Goal: Task Accomplishment & Management: Complete application form

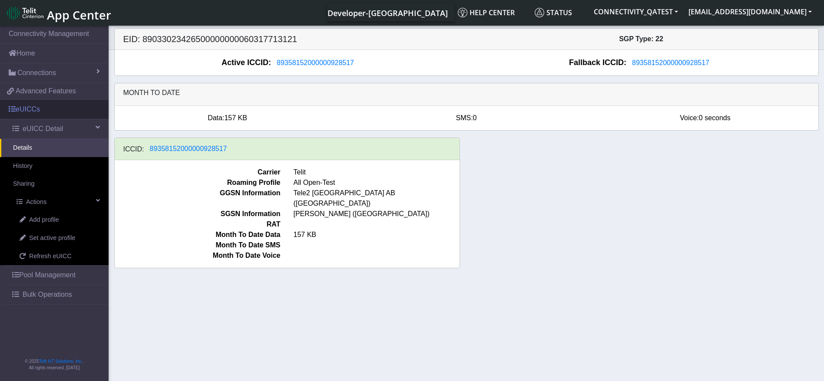
click at [51, 108] on link "eUICCs" at bounding box center [54, 109] width 109 height 19
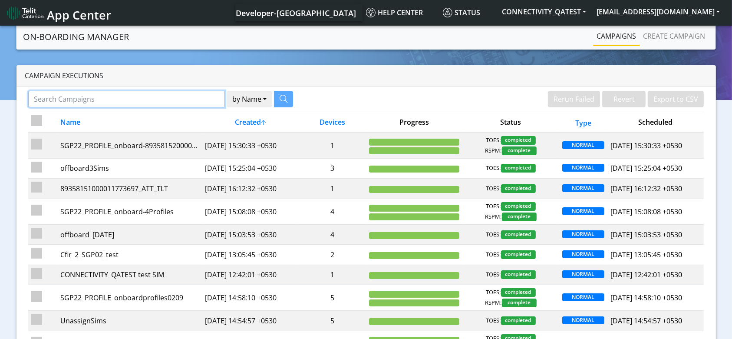
click at [179, 96] on input "Search Campaigns" at bounding box center [126, 99] width 197 height 17
paste input "89358152000000066730"
type input "89358152000000066730"
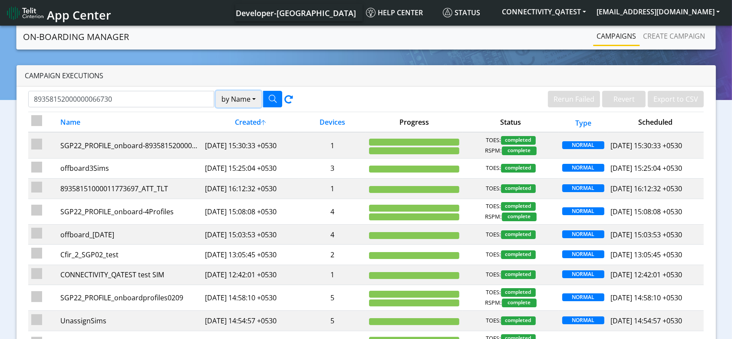
click at [248, 97] on button "by Name" at bounding box center [239, 99] width 46 height 17
click at [244, 129] on button "Device" at bounding box center [250, 133] width 69 height 14
click at [276, 92] on button "button" at bounding box center [272, 99] width 19 height 17
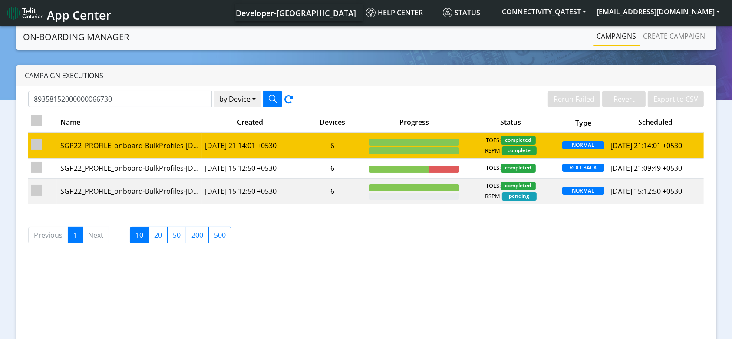
click at [248, 147] on td "2025-08-28 21:14:01 +0530" at bounding box center [250, 145] width 96 height 26
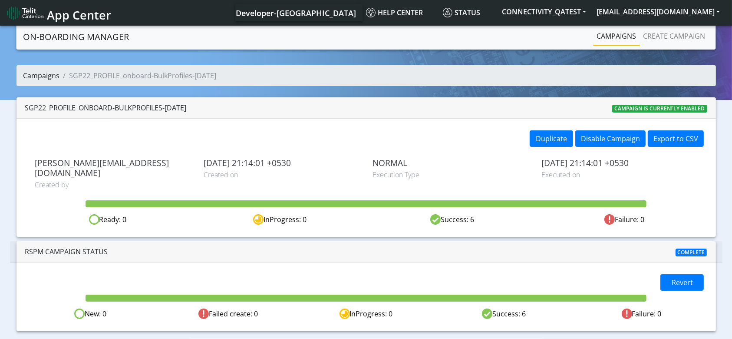
click at [49, 71] on link "Campaigns" at bounding box center [41, 76] width 36 height 10
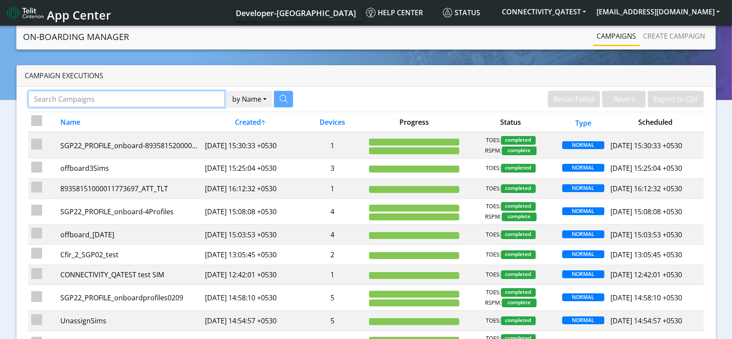
click at [144, 99] on input "Search Campaigns" at bounding box center [126, 99] width 197 height 17
paste input "89358152000000066714"
type input "89358152000000066714"
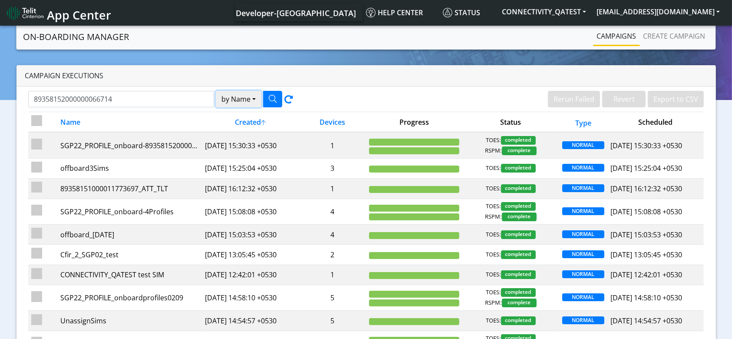
click at [235, 91] on button "by Name" at bounding box center [239, 99] width 46 height 17
click at [248, 124] on button "Name" at bounding box center [250, 119] width 69 height 14
click at [251, 101] on button "by Name" at bounding box center [239, 99] width 46 height 17
click at [241, 132] on button "Device" at bounding box center [250, 133] width 69 height 14
click at [275, 95] on icon "button" at bounding box center [273, 99] width 8 height 8
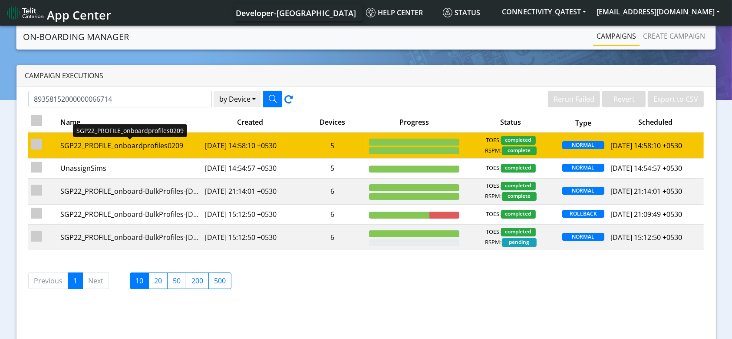
click at [191, 146] on div "SGP22_PROFILE_onboardprofiles0209" at bounding box center [129, 145] width 139 height 10
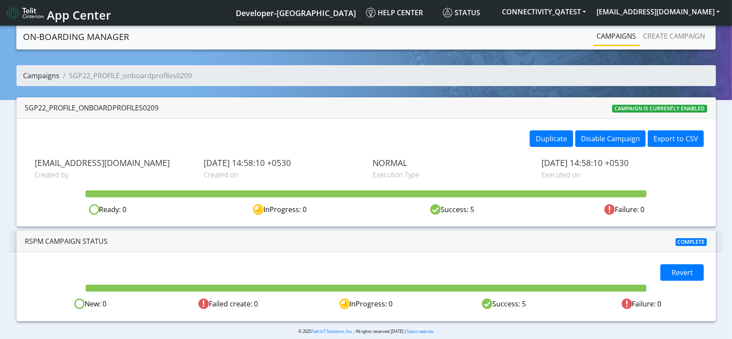
click at [39, 71] on link "Campaigns" at bounding box center [41, 76] width 36 height 10
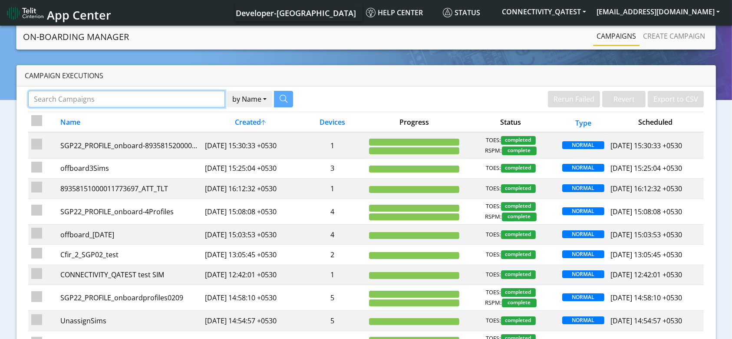
click at [182, 96] on input "Search Campaigns" at bounding box center [126, 99] width 197 height 17
paste input "89358152000000066383"
type input "89358152000000066383"
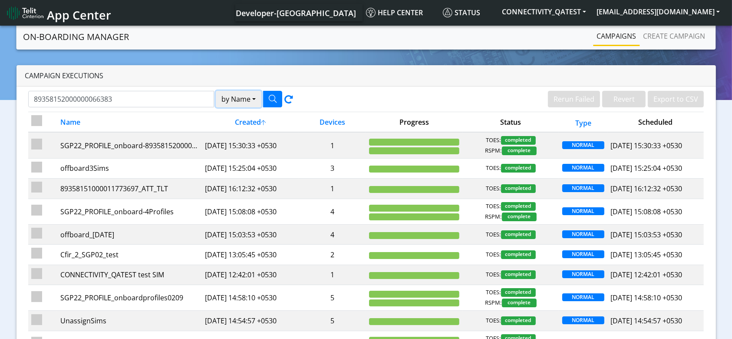
click at [256, 96] on button "by Name" at bounding box center [239, 99] width 46 height 17
click at [239, 133] on button "Device" at bounding box center [250, 133] width 69 height 14
click at [271, 96] on icon "button" at bounding box center [273, 99] width 8 height 8
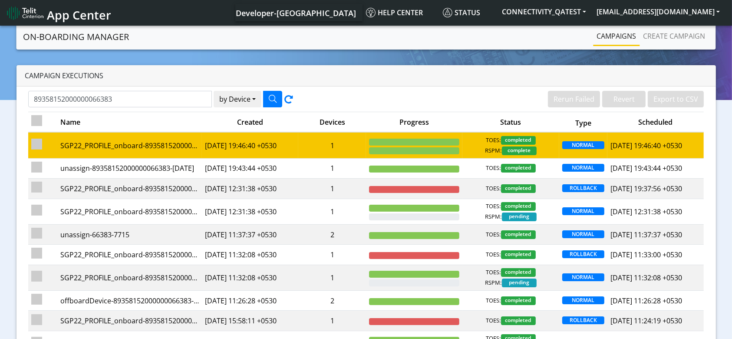
click at [312, 149] on td "1" at bounding box center [332, 145] width 68 height 26
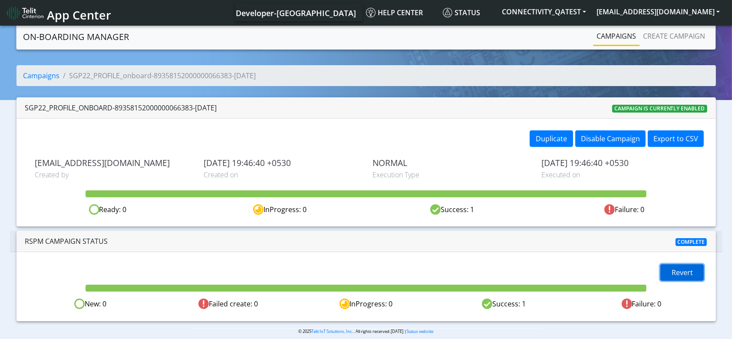
click at [678, 275] on span "Revert" at bounding box center [682, 273] width 21 height 10
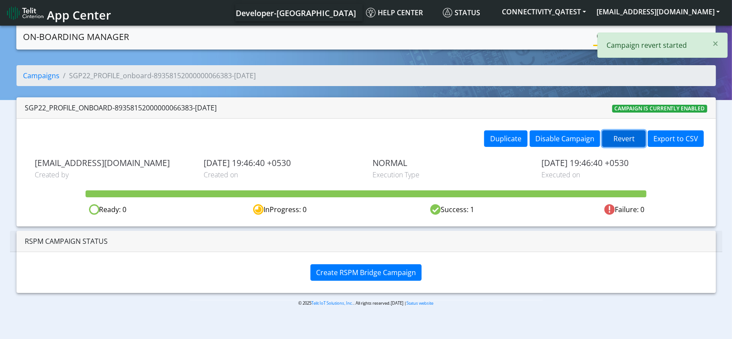
click at [627, 134] on button "Revert" at bounding box center [623, 138] width 43 height 17
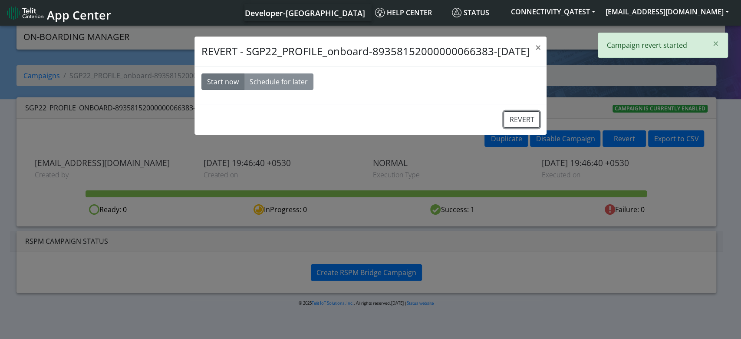
click at [518, 116] on button "REVERT" at bounding box center [522, 119] width 36 height 17
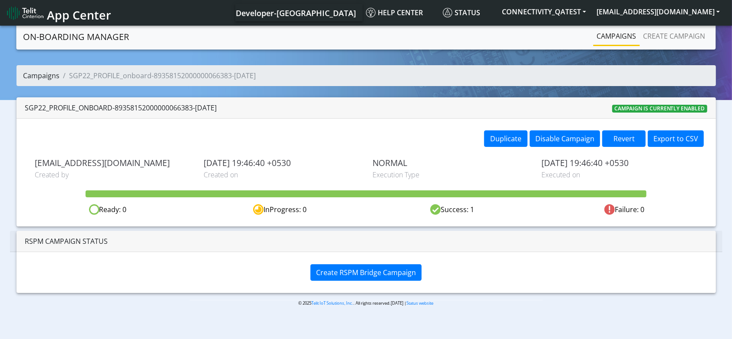
click at [51, 71] on link "Campaigns" at bounding box center [41, 76] width 36 height 10
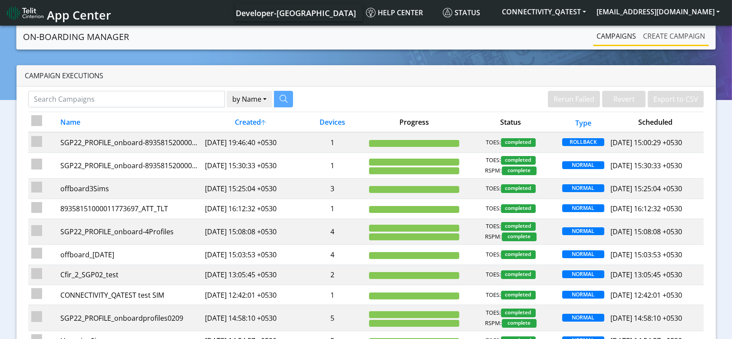
click at [682, 38] on link "Create campaign" at bounding box center [674, 35] width 69 height 17
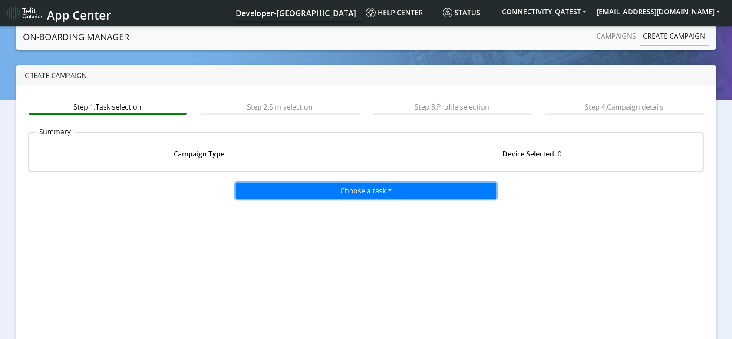
click at [357, 189] on button "Choose a task" at bounding box center [366, 190] width 261 height 17
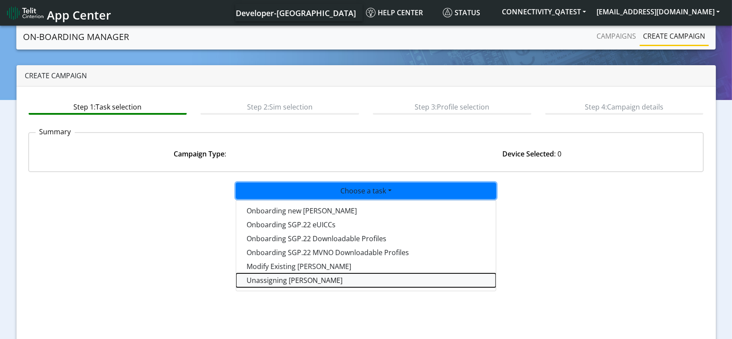
click at [291, 281] on taskunassign-dropdown "Unassigning [PERSON_NAME]" at bounding box center [366, 280] width 260 height 14
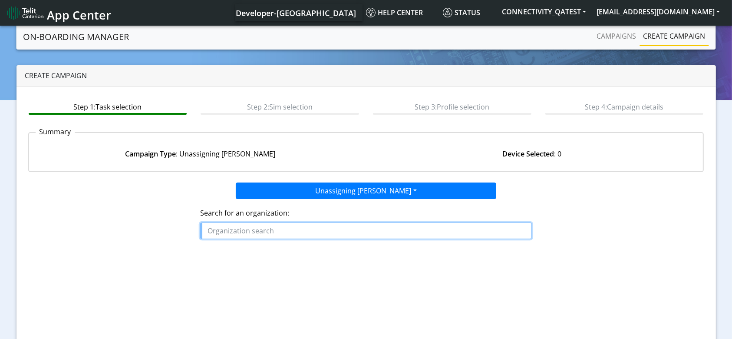
click at [292, 234] on input "text" at bounding box center [365, 230] width 331 height 17
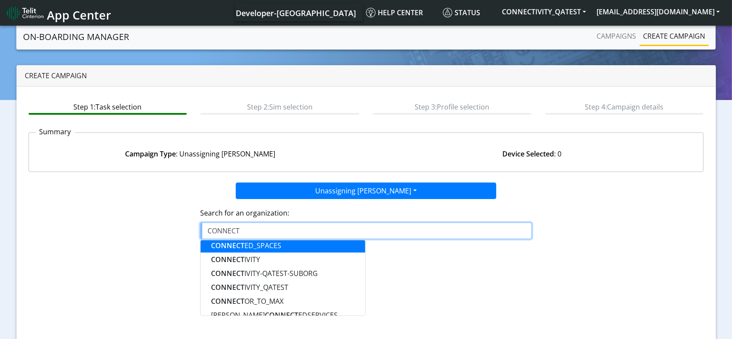
scroll to position [58, 0]
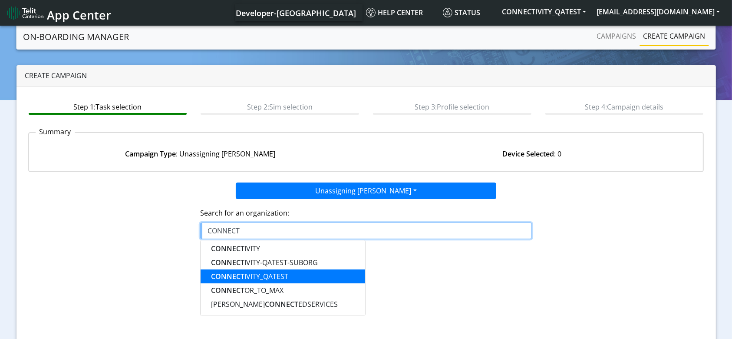
click at [276, 273] on ngb-highlight "CONNECT IVITY_QATEST" at bounding box center [249, 276] width 77 height 10
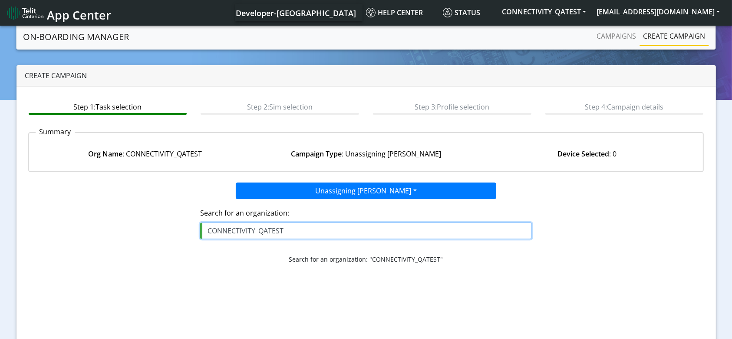
type input "CONNECTIVITY_QATEST"
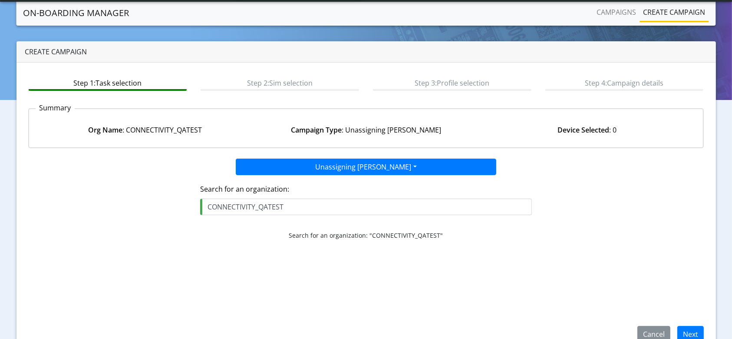
scroll to position [42, 0]
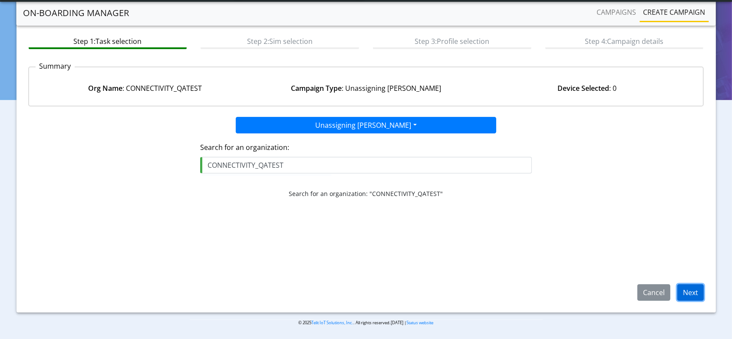
click at [698, 290] on button "Next" at bounding box center [691, 292] width 26 height 17
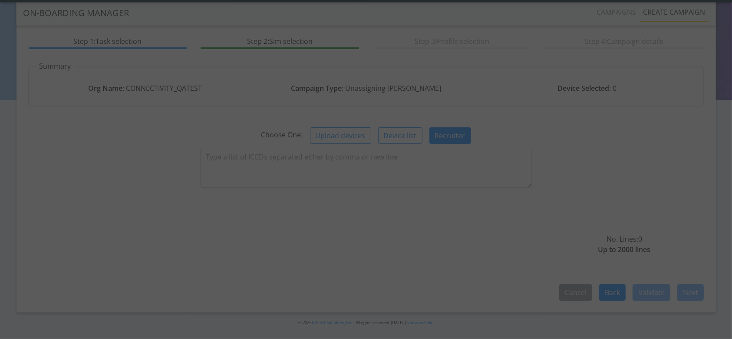
click at [364, 165] on div at bounding box center [366, 170] width 42 height 42
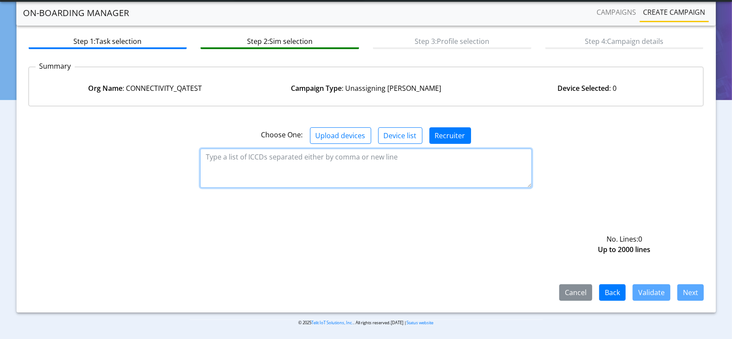
click at [371, 169] on textarea at bounding box center [365, 168] width 331 height 39
paste textarea "89358152000000066730"
paste textarea "89358152000000066714"
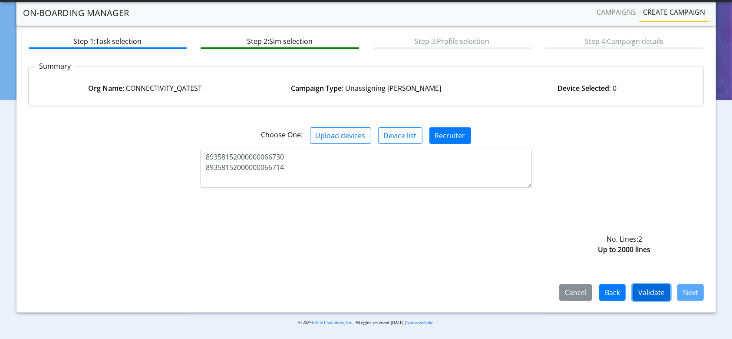
click at [658, 294] on button "Validate" at bounding box center [652, 292] width 38 height 17
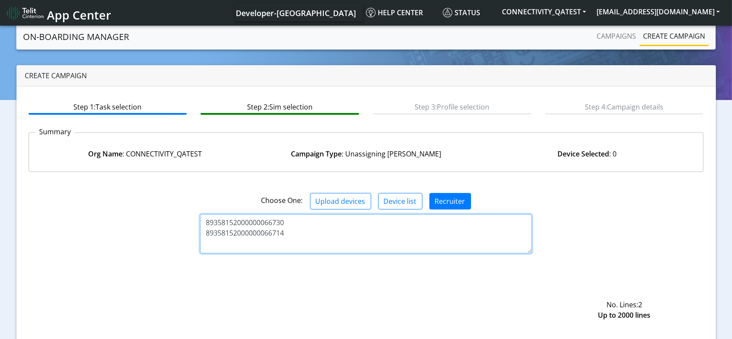
click at [276, 231] on textarea "89358152000000066730 89358152000000066714" at bounding box center [365, 233] width 331 height 39
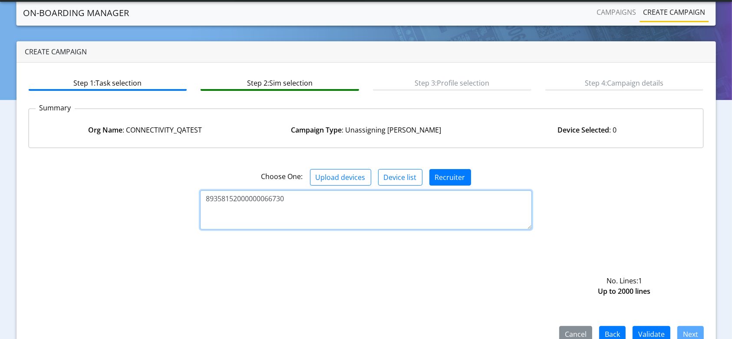
scroll to position [42, 0]
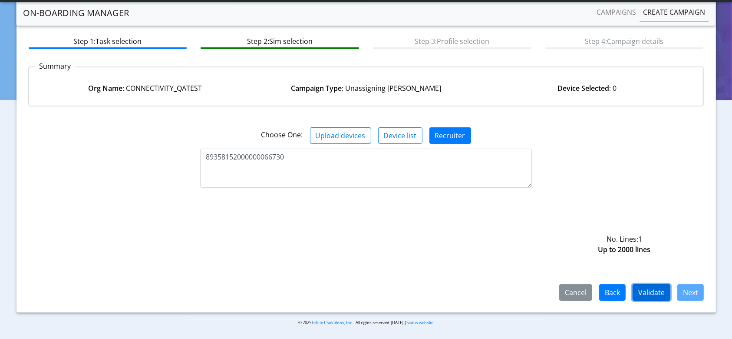
click at [656, 291] on button "Validate" at bounding box center [652, 292] width 38 height 17
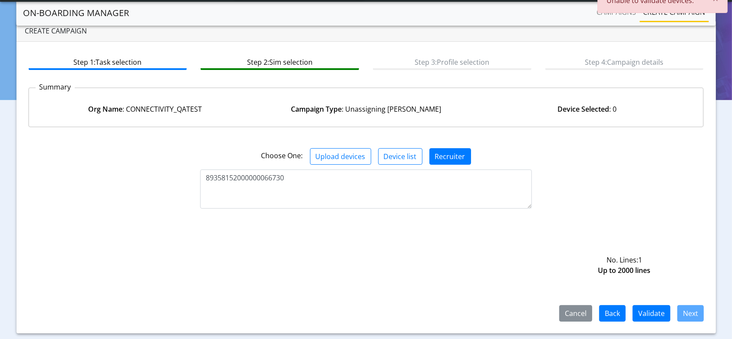
scroll to position [0, 0]
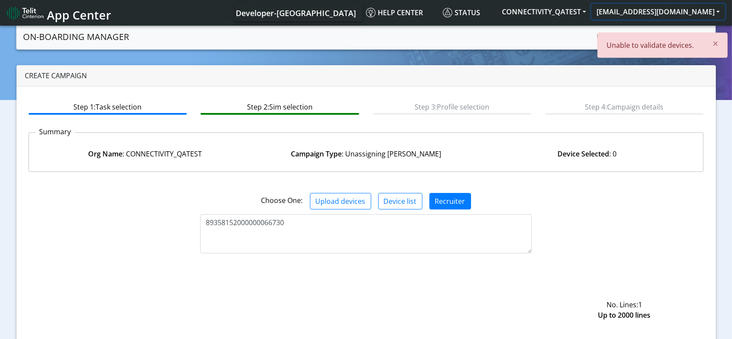
click at [682, 17] on button "[EMAIL_ADDRESS][DOMAIN_NAME]" at bounding box center [659, 12] width 134 height 16
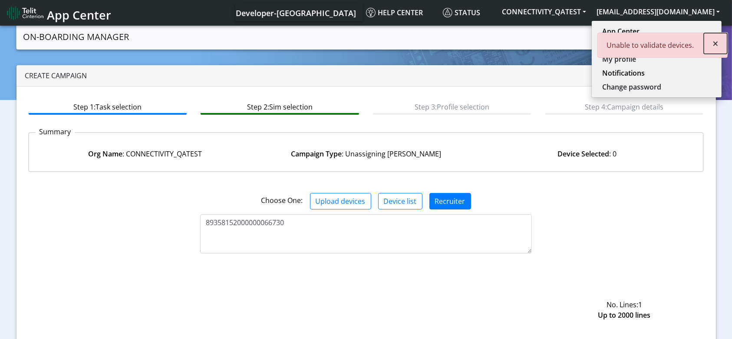
click at [713, 42] on span "×" at bounding box center [716, 43] width 6 height 14
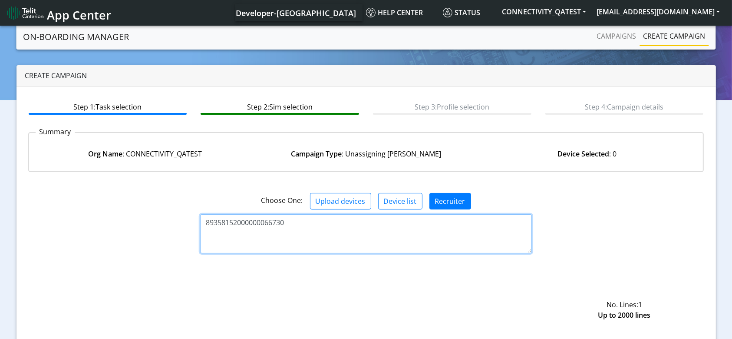
click at [285, 238] on textarea "89358152000000066730" at bounding box center [365, 233] width 331 height 39
type textarea "89358152000000066730 89358152000000066714"
click at [296, 235] on textarea "89358152000000066730 89358152000000066714" at bounding box center [365, 233] width 331 height 39
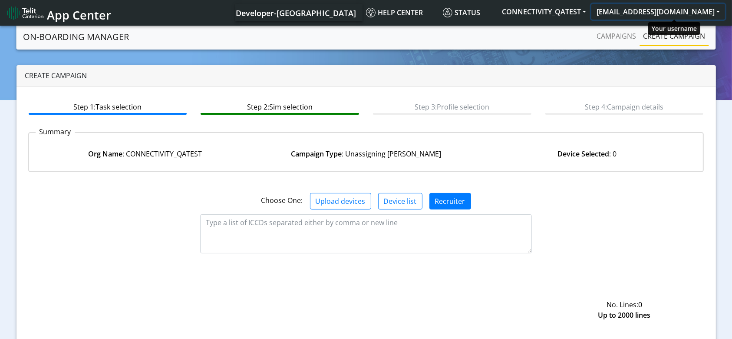
click at [689, 10] on button "[EMAIL_ADDRESS][DOMAIN_NAME]" at bounding box center [659, 12] width 134 height 16
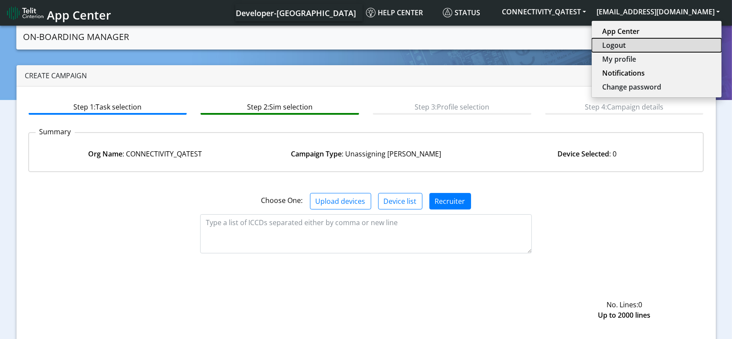
click at [640, 50] on button "Logout" at bounding box center [657, 45] width 130 height 14
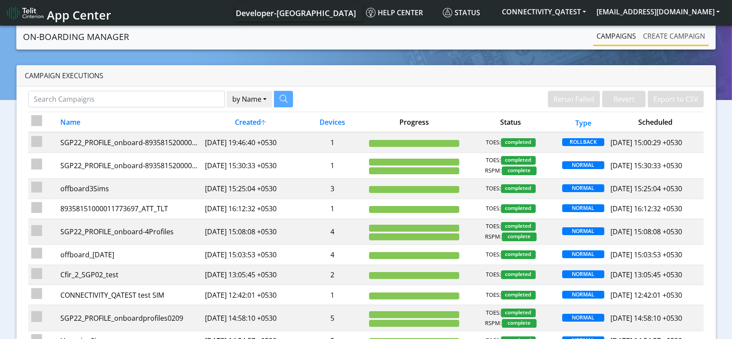
click at [698, 33] on link "Create campaign" at bounding box center [674, 35] width 69 height 17
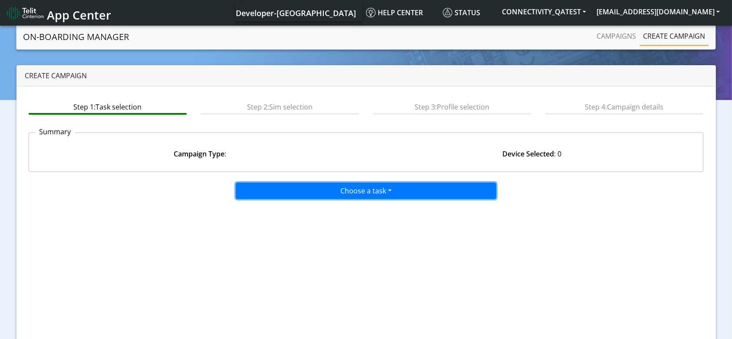
click at [303, 185] on button "Choose a task" at bounding box center [366, 190] width 261 height 17
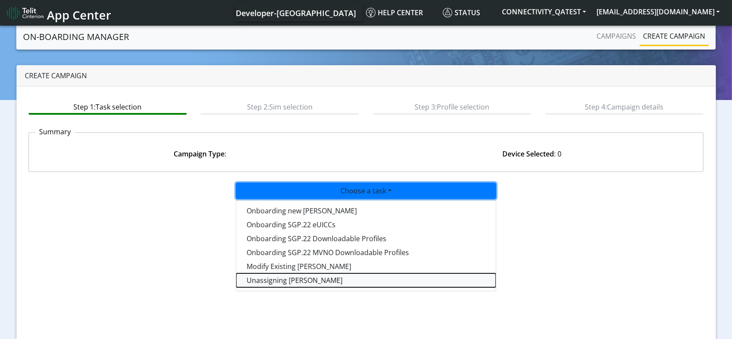
click at [286, 281] on taskunassign-dropdown "Unassigning [PERSON_NAME]" at bounding box center [366, 280] width 260 height 14
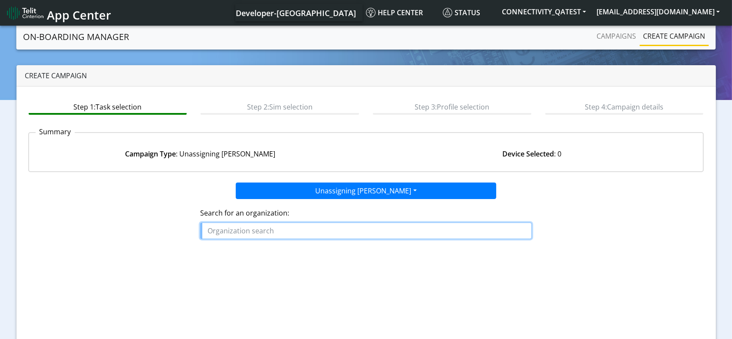
click at [297, 235] on input "text" at bounding box center [365, 230] width 331 height 17
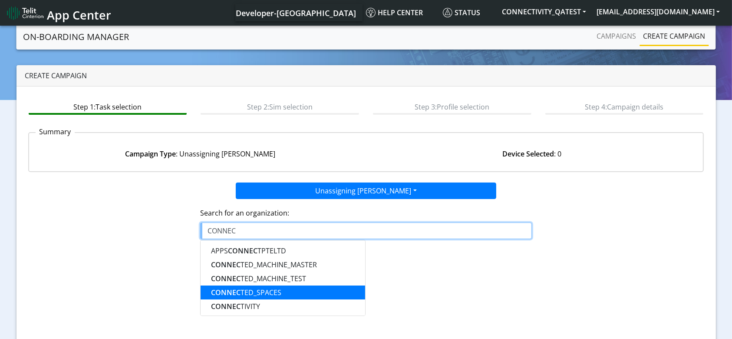
scroll to position [58, 0]
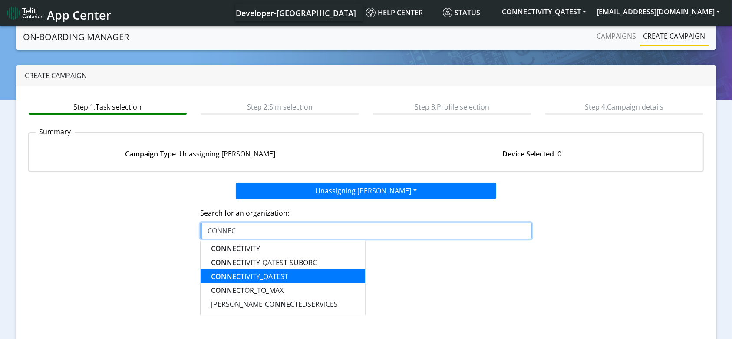
click at [271, 275] on ngb-highlight "CONNEC TIVITY_QATEST" at bounding box center [249, 276] width 77 height 10
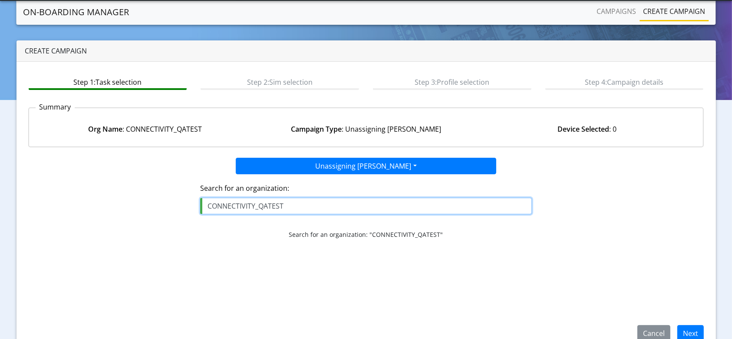
scroll to position [42, 0]
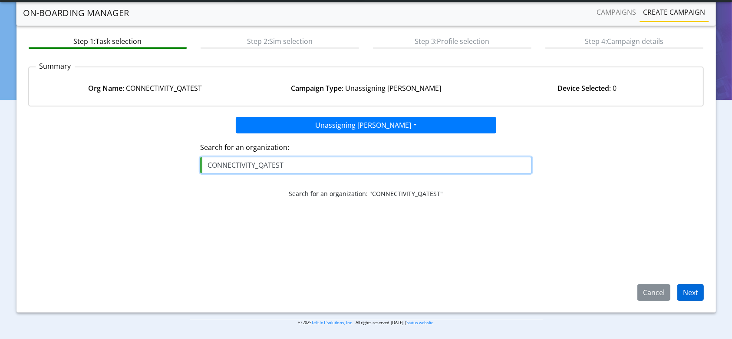
type input "CONNECTIVITY_QATEST"
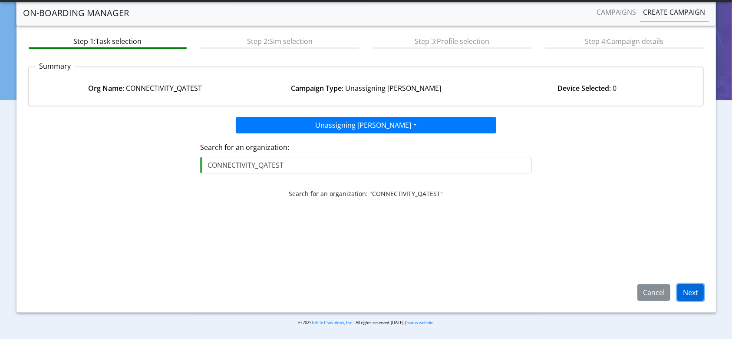
click at [695, 294] on button "Next" at bounding box center [691, 292] width 26 height 17
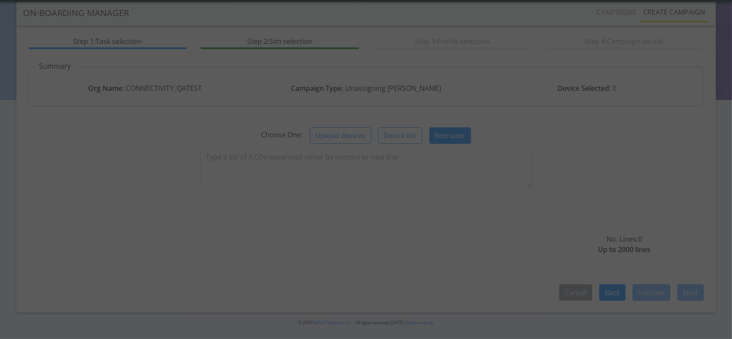
click at [399, 160] on div at bounding box center [366, 169] width 732 height 339
click at [393, 159] on div at bounding box center [366, 169] width 732 height 339
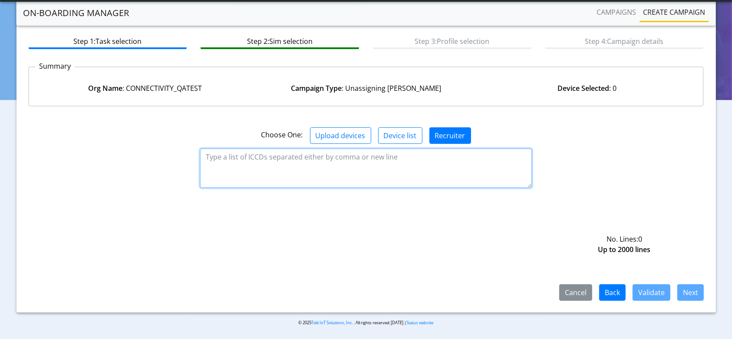
click at [429, 161] on textarea at bounding box center [365, 168] width 331 height 39
paste textarea "89358152000000066730 89358152000000066714"
type textarea "89358152000000066730 89358152000000066714"
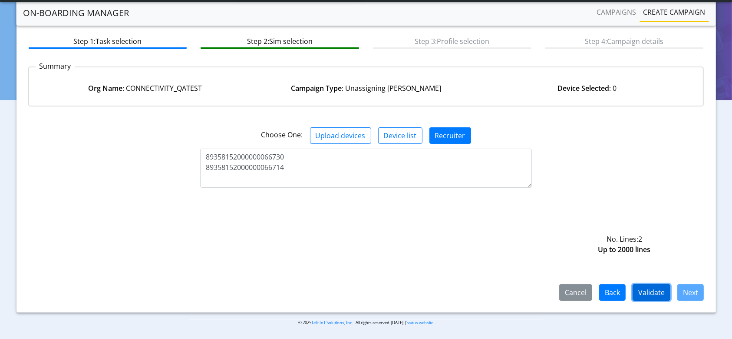
click at [667, 296] on button "Validate" at bounding box center [652, 292] width 38 height 17
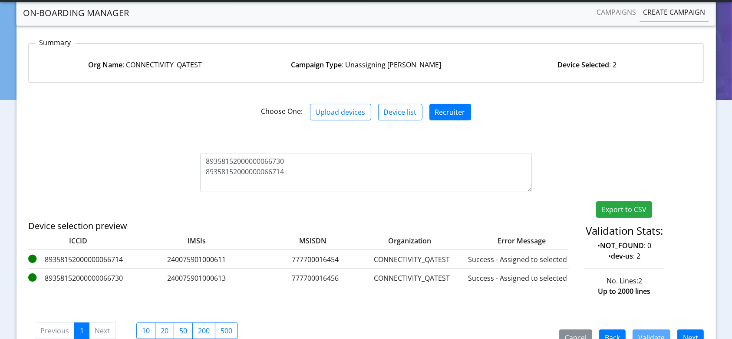
scroll to position [119, 0]
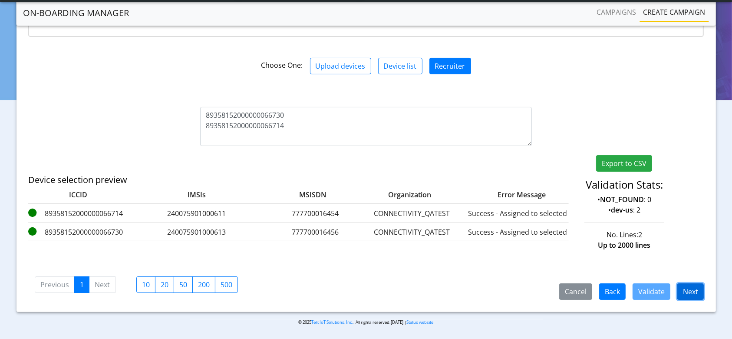
click at [692, 290] on button "Next" at bounding box center [691, 291] width 26 height 17
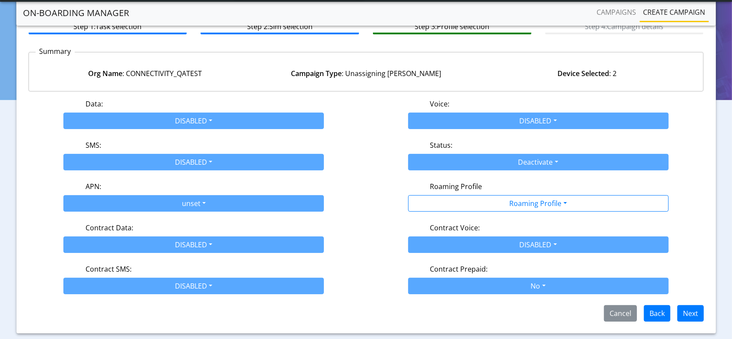
scroll to position [76, 0]
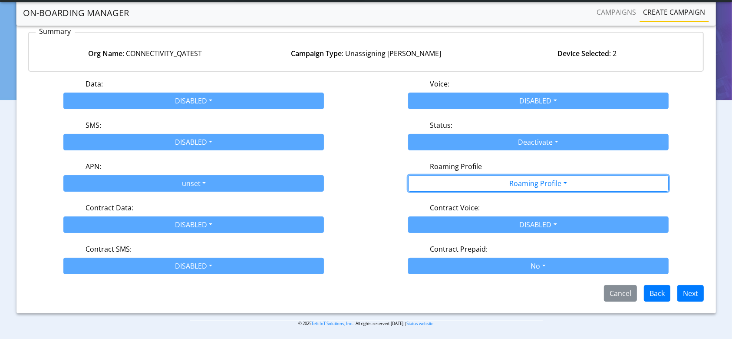
click at [462, 185] on button "Roaming Profile" at bounding box center [538, 183] width 261 height 17
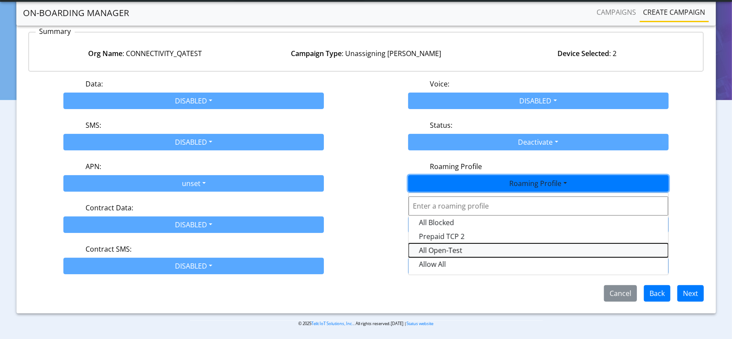
click at [445, 248] on Profile-dropdown "All Open-Test" at bounding box center [539, 250] width 260 height 14
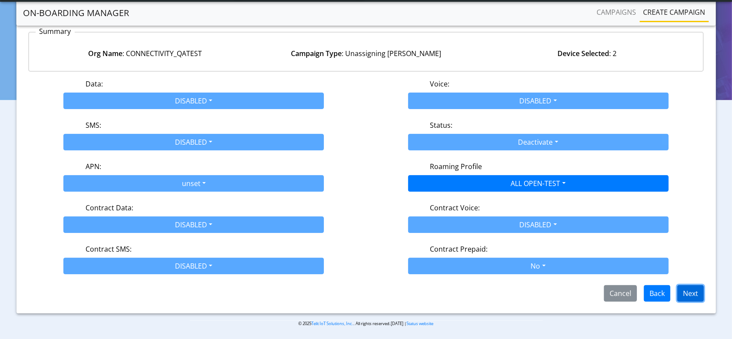
click at [698, 295] on button "Next" at bounding box center [691, 293] width 26 height 17
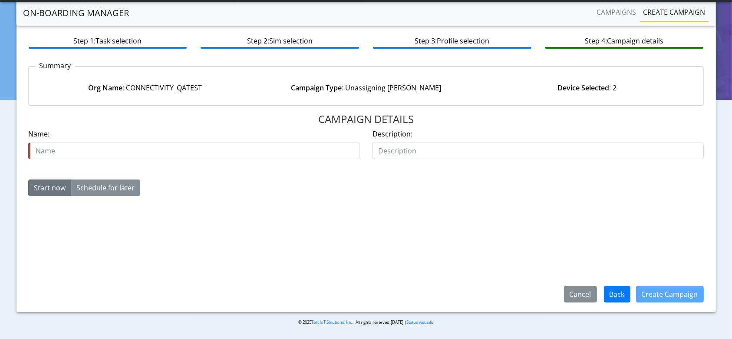
scroll to position [42, 0]
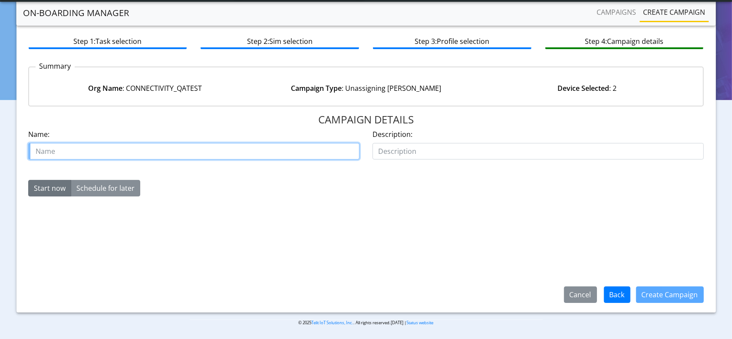
click at [199, 149] on input "text" at bounding box center [193, 151] width 331 height 17
type input "Unassign2Sims"
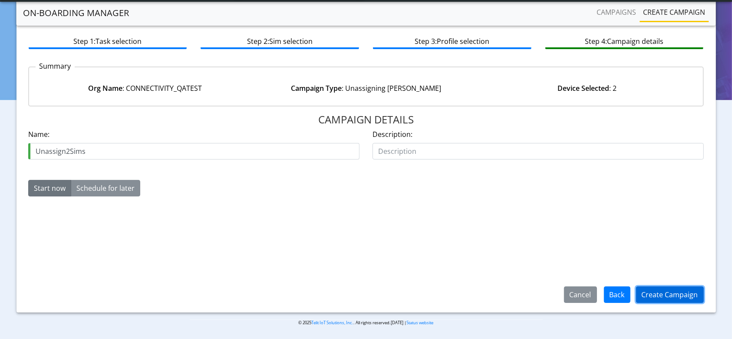
click at [655, 291] on button "Create Campaign" at bounding box center [670, 294] width 68 height 17
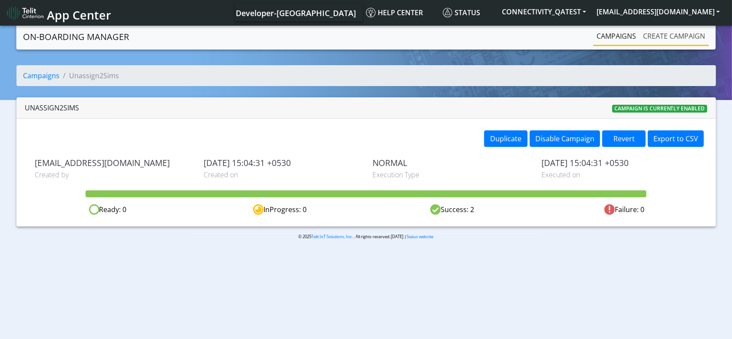
click at [677, 35] on link "Create campaign" at bounding box center [674, 35] width 69 height 17
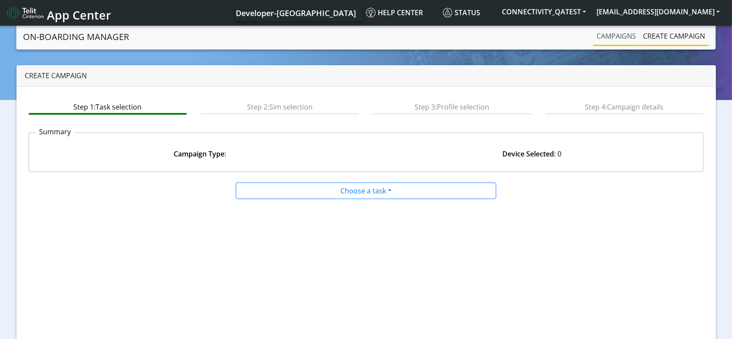
click at [618, 42] on link "Campaigns" at bounding box center [617, 35] width 46 height 17
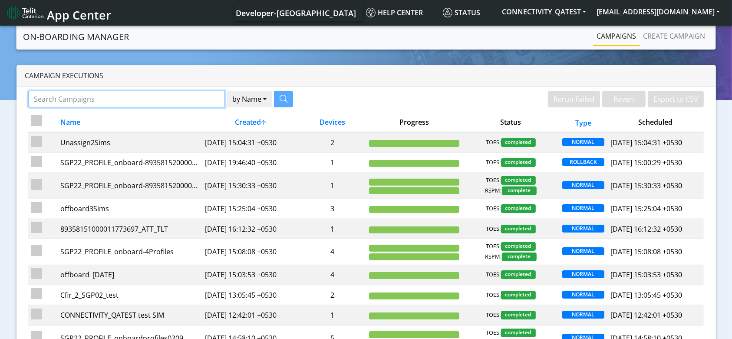
click at [136, 99] on input "Search Campaigns" at bounding box center [126, 99] width 197 height 17
paste input "89358152000000928491"
type input "89358152000000928491"
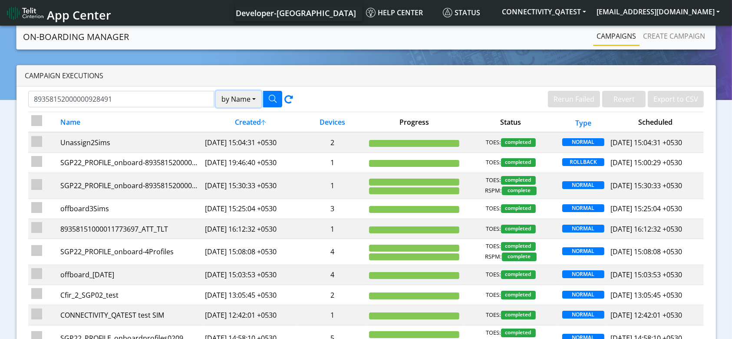
click at [241, 102] on button "by Name" at bounding box center [239, 99] width 46 height 17
click at [236, 134] on button "Device" at bounding box center [250, 133] width 69 height 14
click at [276, 95] on icon "button" at bounding box center [273, 99] width 8 height 8
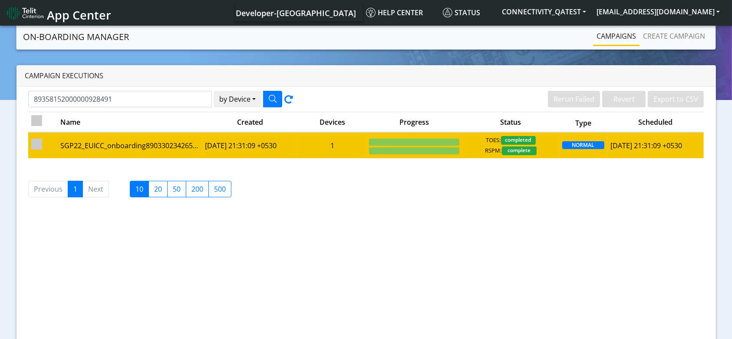
click at [356, 144] on td "1" at bounding box center [332, 145] width 68 height 26
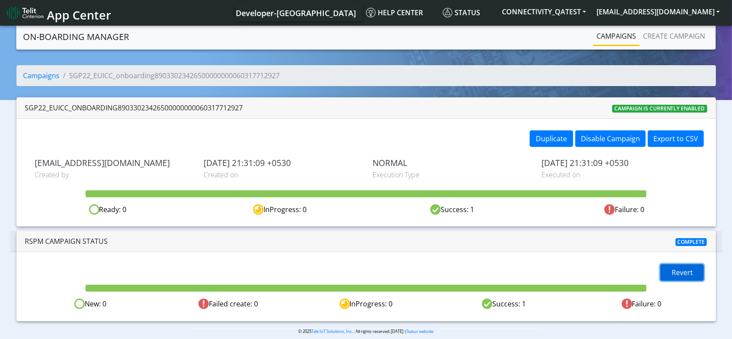
click at [665, 272] on button "Revert" at bounding box center [682, 272] width 43 height 17
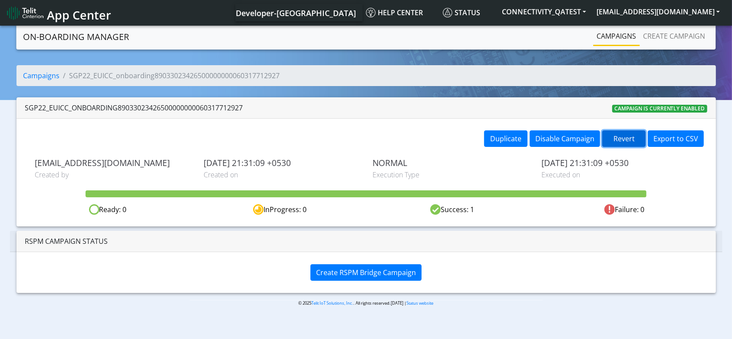
click at [616, 131] on button "Revert" at bounding box center [623, 138] width 43 height 17
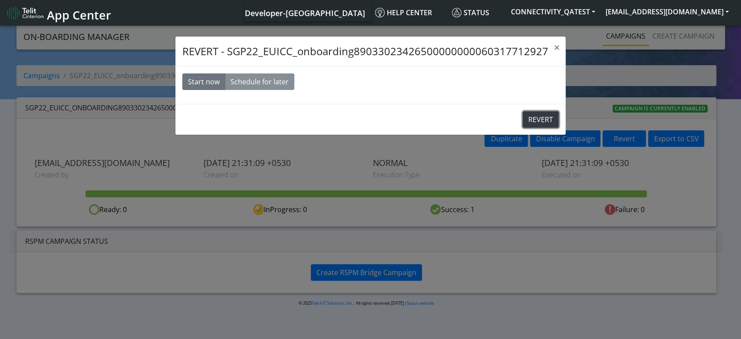
click at [543, 120] on button "REVERT" at bounding box center [541, 119] width 36 height 17
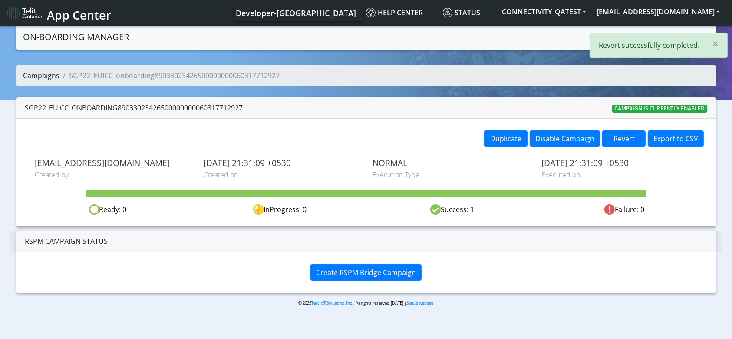
click at [41, 72] on link "Campaigns" at bounding box center [41, 76] width 36 height 10
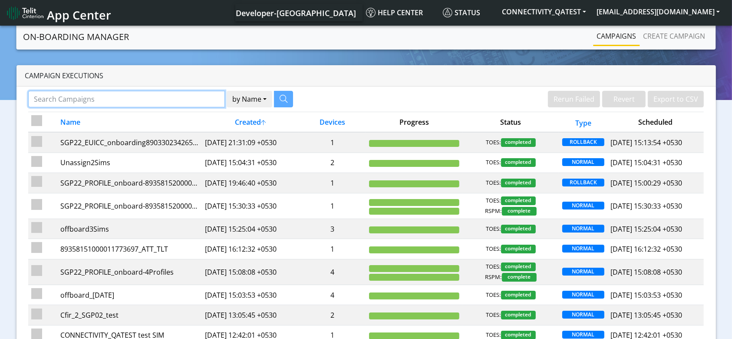
click at [170, 99] on input "Search Campaigns" at bounding box center [126, 99] width 197 height 17
paste input "89358152000000928509"
type input "89358152000000928509"
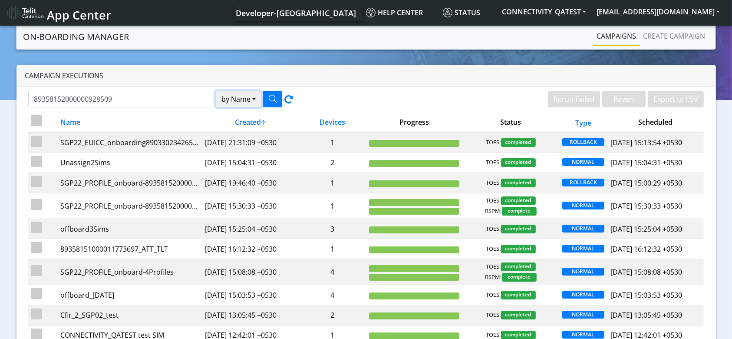
click at [242, 102] on button "by Name" at bounding box center [239, 99] width 46 height 17
click at [238, 136] on button "Device" at bounding box center [250, 133] width 69 height 14
click at [265, 93] on button "button" at bounding box center [272, 99] width 19 height 17
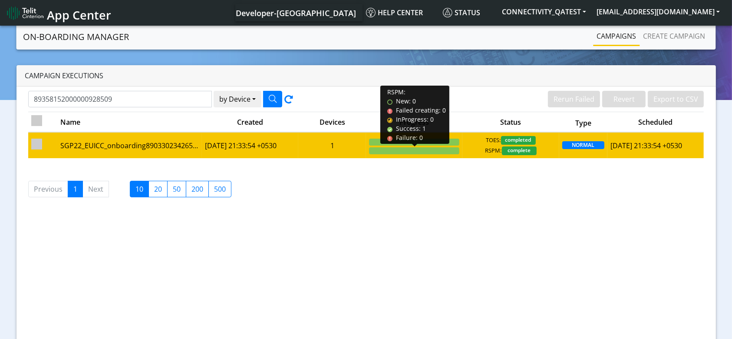
click at [449, 152] on div at bounding box center [414, 150] width 90 height 7
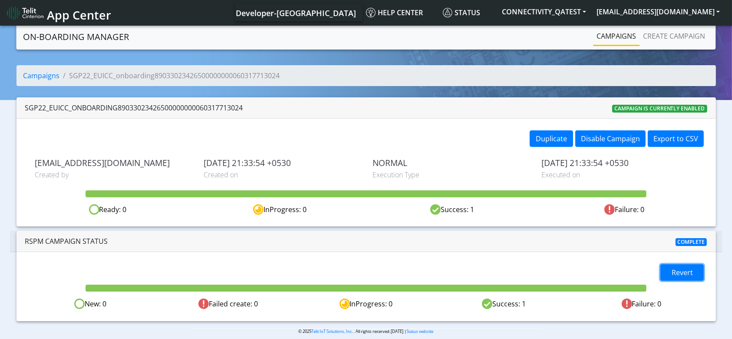
click at [672, 269] on span "Revert" at bounding box center [682, 273] width 21 height 10
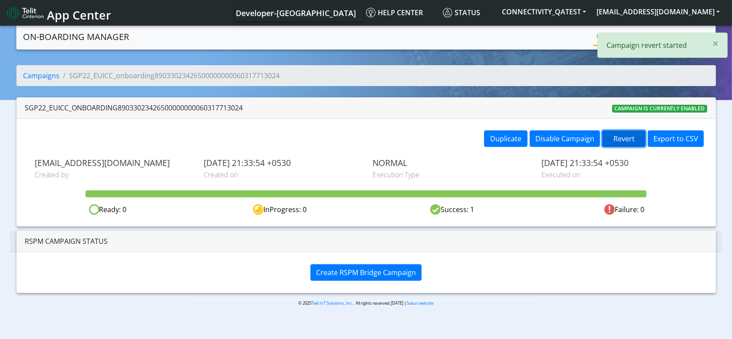
click at [627, 141] on button "Revert" at bounding box center [623, 138] width 43 height 17
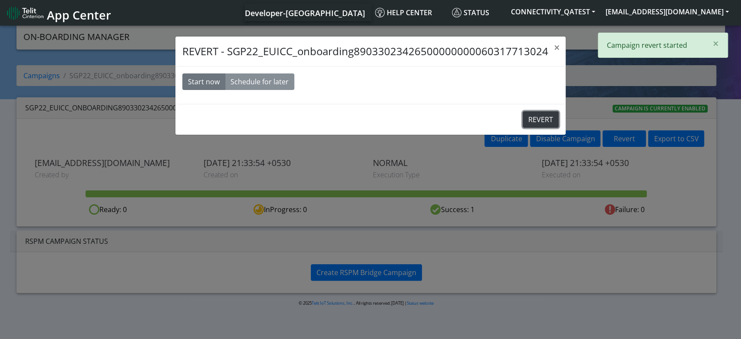
click at [543, 117] on button "REVERT" at bounding box center [541, 119] width 36 height 17
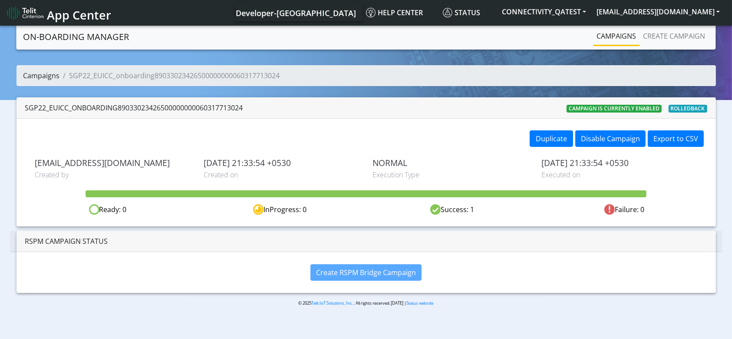
click at [44, 76] on link "Campaigns" at bounding box center [41, 76] width 36 height 10
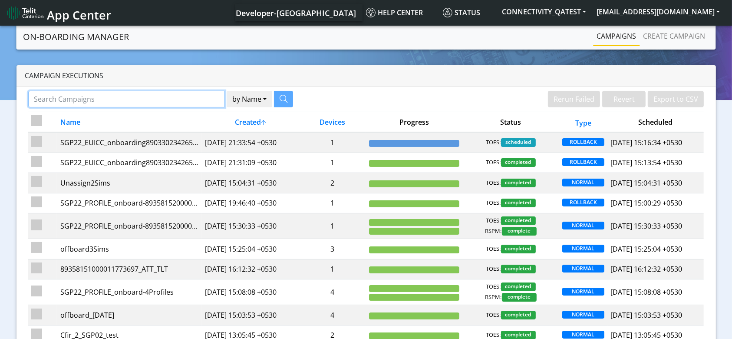
click at [163, 100] on input "Search Campaigns" at bounding box center [126, 99] width 197 height 17
paste input "89358152000000928517"
type input "89358152000000928517"
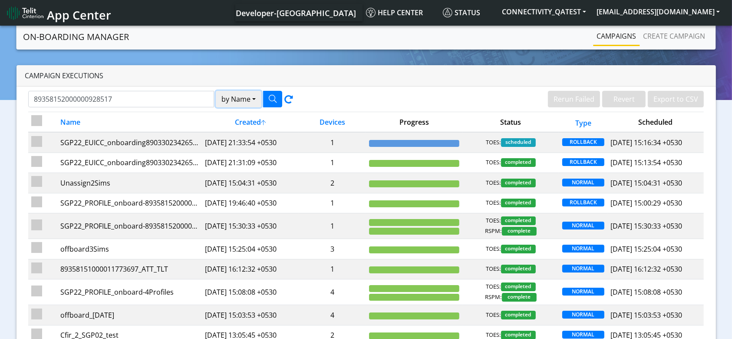
click at [229, 101] on button "by Name" at bounding box center [239, 99] width 46 height 17
click at [237, 136] on button "Device" at bounding box center [250, 133] width 69 height 14
click at [271, 95] on icon "button" at bounding box center [273, 99] width 8 height 8
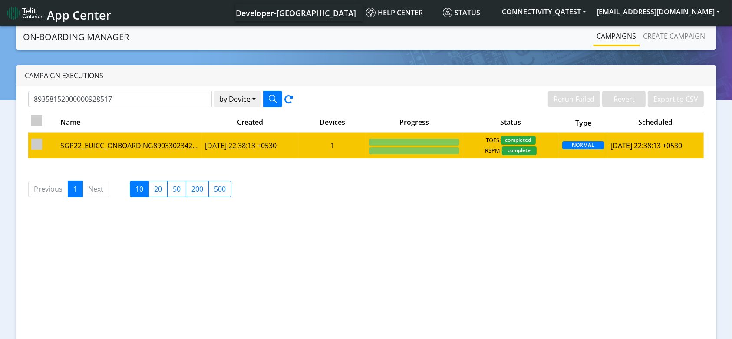
click at [486, 148] on span "RSPM:" at bounding box center [494, 150] width 17 height 9
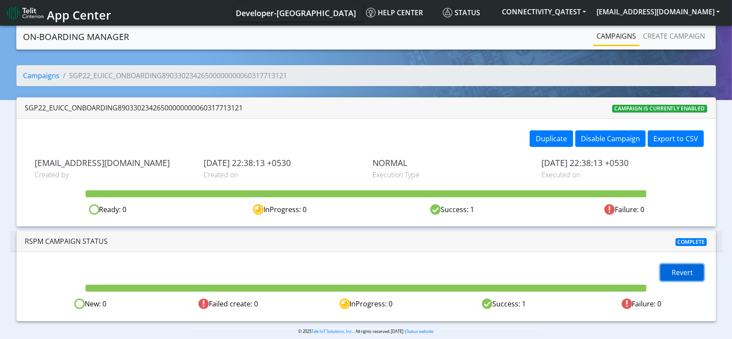
click at [684, 274] on span "Revert" at bounding box center [682, 273] width 21 height 10
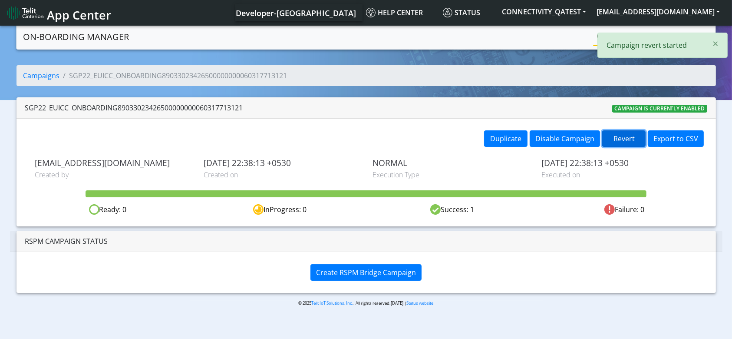
click at [622, 137] on button "Revert" at bounding box center [623, 138] width 43 height 17
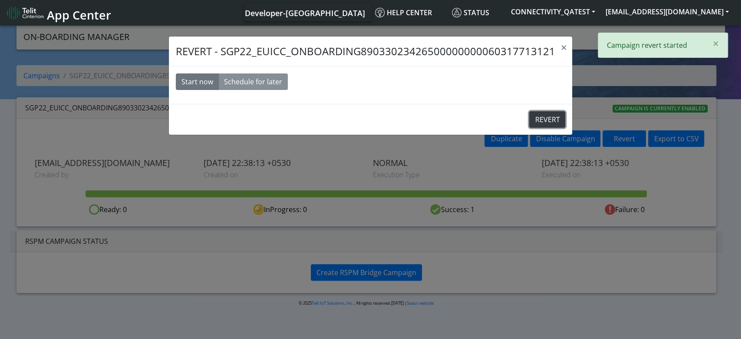
click at [532, 117] on button "REVERT" at bounding box center [547, 119] width 36 height 17
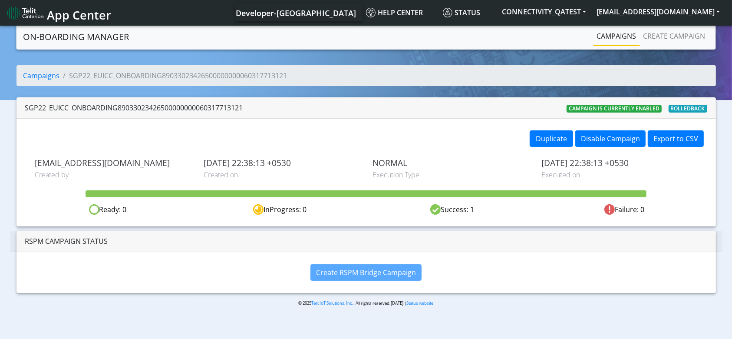
click at [614, 33] on link "Campaigns" at bounding box center [617, 35] width 46 height 17
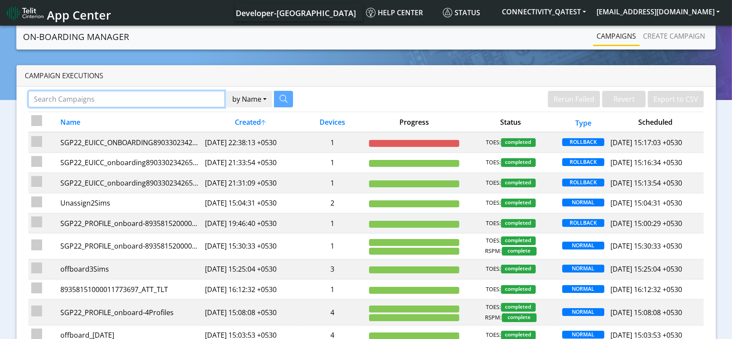
click at [171, 96] on input "Search Campaigns" at bounding box center [126, 99] width 197 height 17
paste input "89358152000000928590"
type input "89358152000000928590"
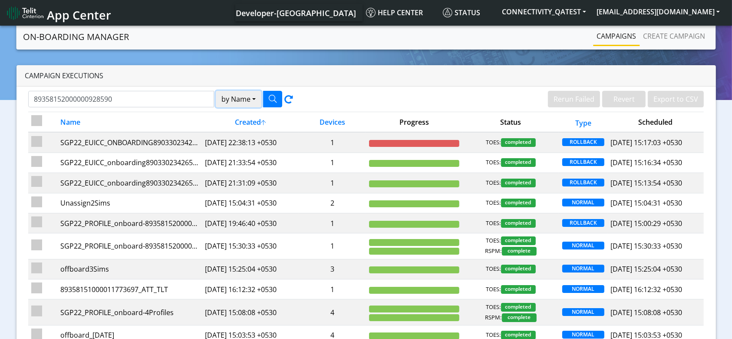
click at [233, 96] on button "by Name" at bounding box center [239, 99] width 46 height 17
click at [238, 132] on button "Device" at bounding box center [250, 133] width 69 height 14
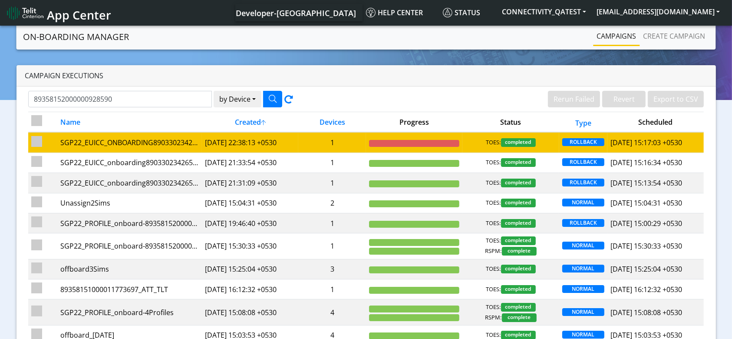
click at [309, 141] on td "1" at bounding box center [332, 142] width 68 height 20
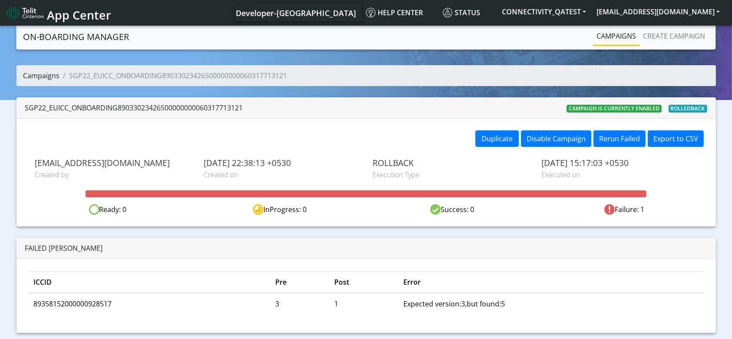
click at [58, 74] on link "Campaigns" at bounding box center [41, 76] width 36 height 10
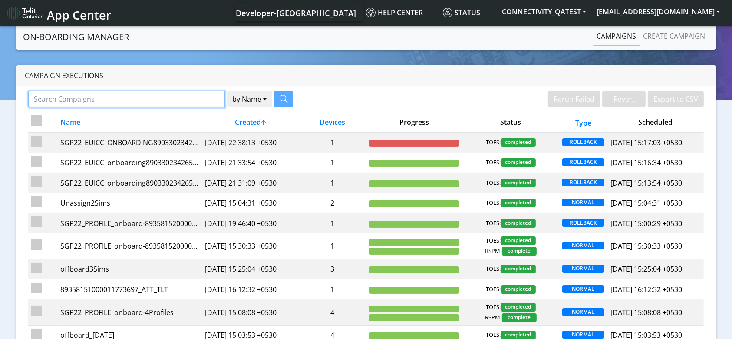
click at [188, 99] on input "Search Campaigns" at bounding box center [126, 99] width 197 height 17
paste input "89358152000000928590"
type input "89358152000000928590"
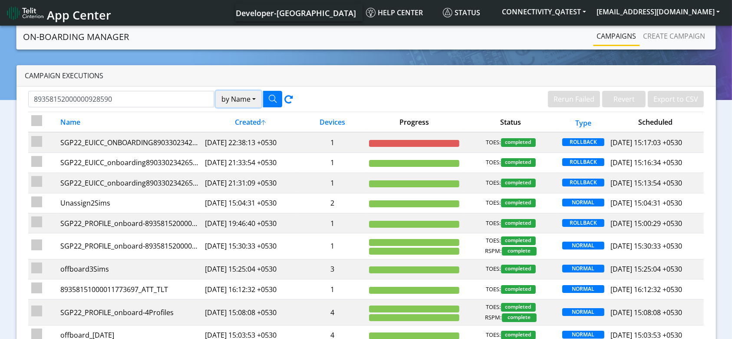
click at [257, 98] on button "by Name" at bounding box center [239, 99] width 46 height 17
click at [248, 137] on button "Device" at bounding box center [250, 133] width 69 height 14
click at [275, 95] on icon "button" at bounding box center [273, 99] width 8 height 8
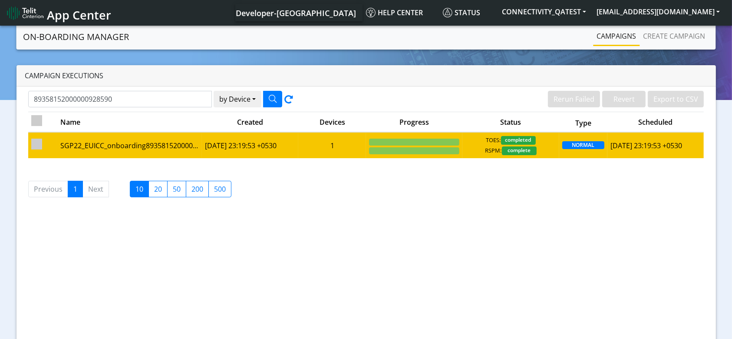
click at [463, 148] on td "TOES: completed RSPM: complete" at bounding box center [511, 145] width 96 height 26
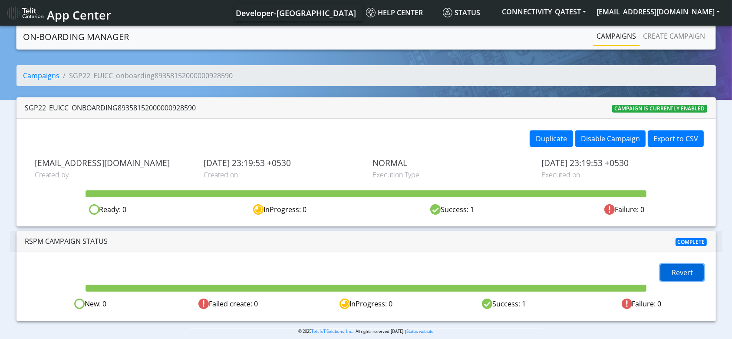
click at [679, 273] on span "Revert" at bounding box center [682, 273] width 21 height 10
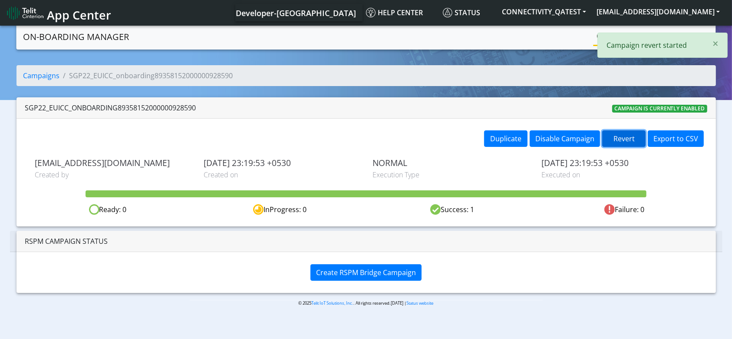
click at [625, 139] on button "Revert" at bounding box center [623, 138] width 43 height 17
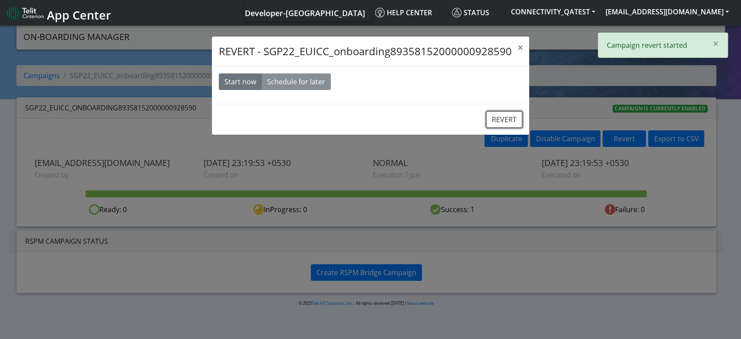
click at [500, 118] on button "REVERT" at bounding box center [504, 119] width 36 height 17
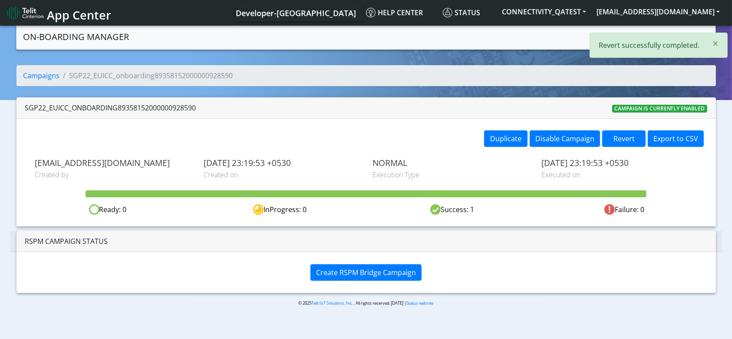
click at [38, 68] on ol "Campaigns SGP22_EUICC_onboarding89358152000000928590" at bounding box center [367, 75] width 700 height 21
click at [38, 78] on link "Campaigns" at bounding box center [41, 76] width 36 height 10
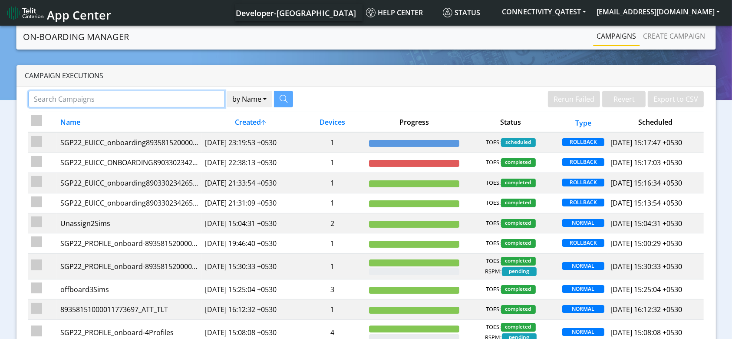
click at [163, 101] on input "Search Campaigns" at bounding box center [126, 99] width 197 height 17
paste input "89358152000000928475"
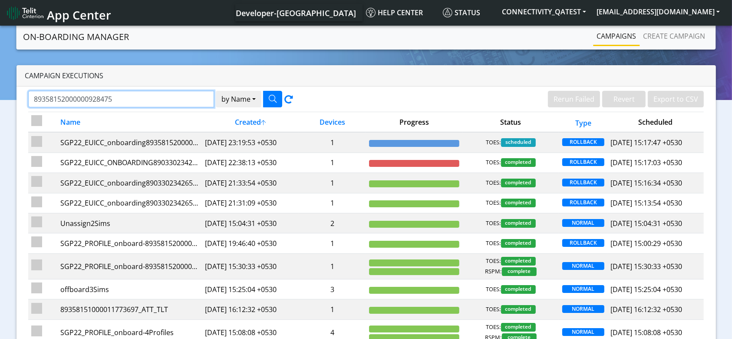
type input "89358152000000928475"
click at [234, 105] on button "by Name" at bounding box center [239, 99] width 46 height 17
click at [244, 136] on button "Device" at bounding box center [250, 133] width 69 height 14
click at [271, 95] on icon "button" at bounding box center [273, 99] width 8 height 8
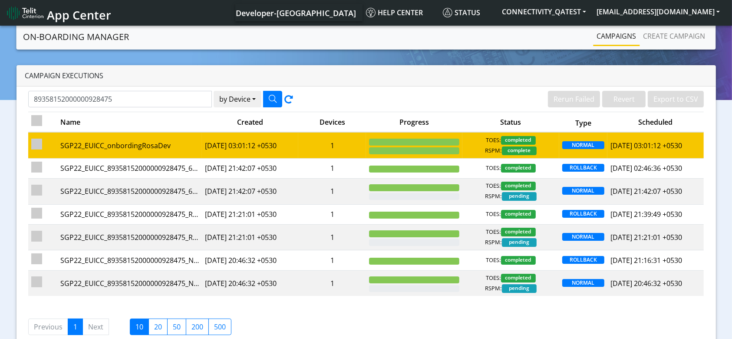
click at [326, 148] on td "1" at bounding box center [332, 145] width 68 height 26
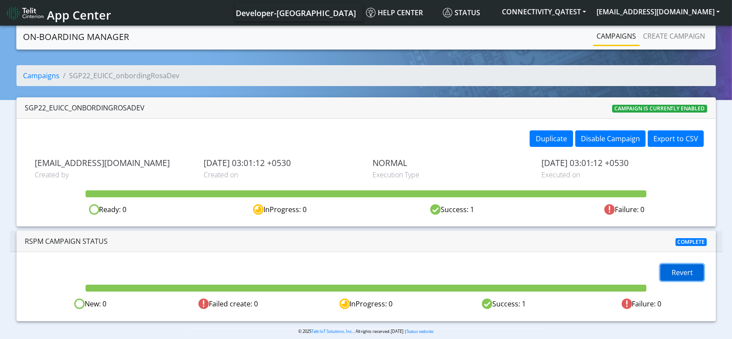
click at [678, 268] on span "Revert" at bounding box center [682, 273] width 21 height 10
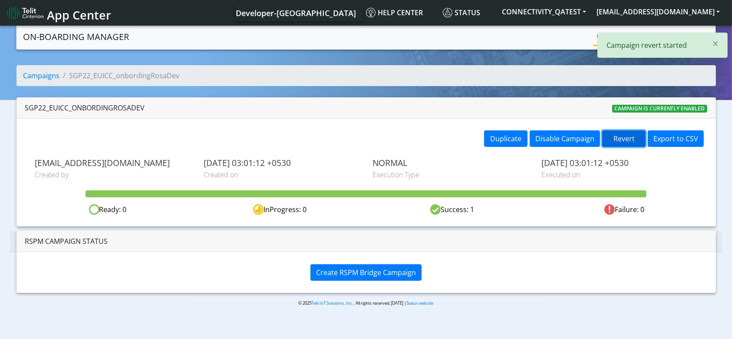
click at [616, 144] on button "Revert" at bounding box center [623, 138] width 43 height 17
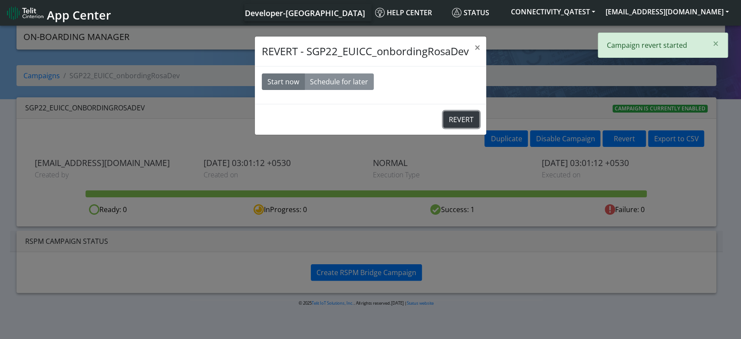
click at [466, 119] on button "REVERT" at bounding box center [461, 119] width 36 height 17
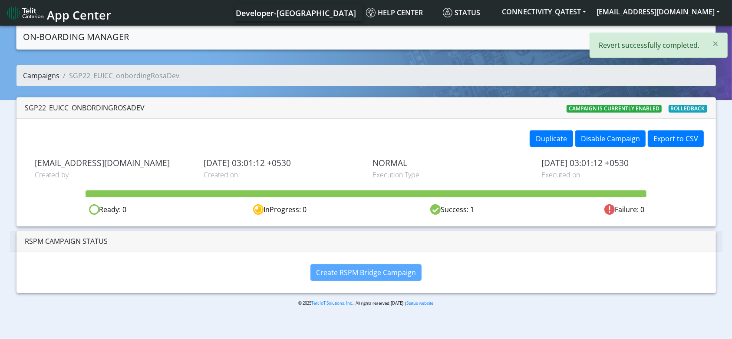
click at [44, 72] on link "Campaigns" at bounding box center [41, 76] width 36 height 10
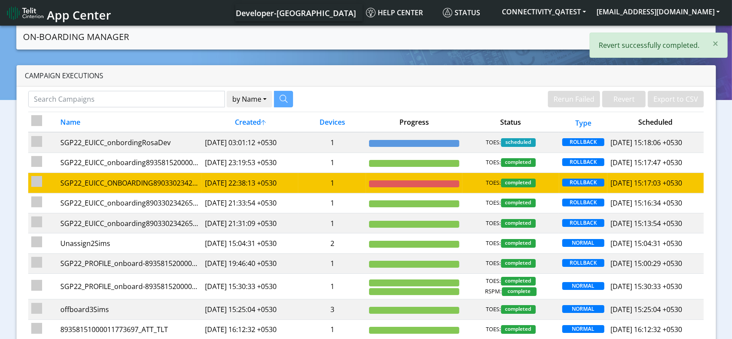
click at [346, 188] on td "1" at bounding box center [332, 183] width 68 height 20
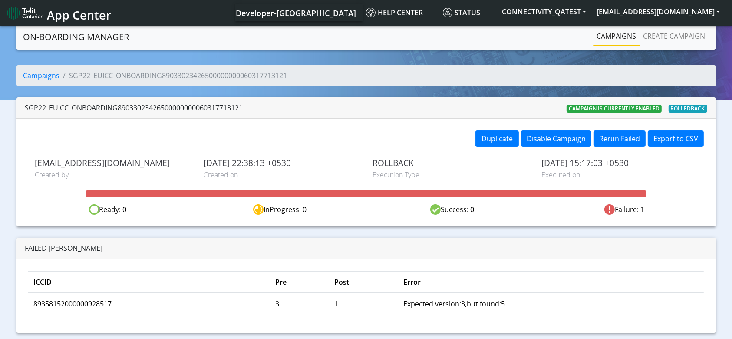
click at [83, 301] on td "89358152000000928517" at bounding box center [149, 303] width 242 height 21
copy td "89358152000000928517"
click at [672, 33] on link "Create campaign" at bounding box center [674, 35] width 69 height 17
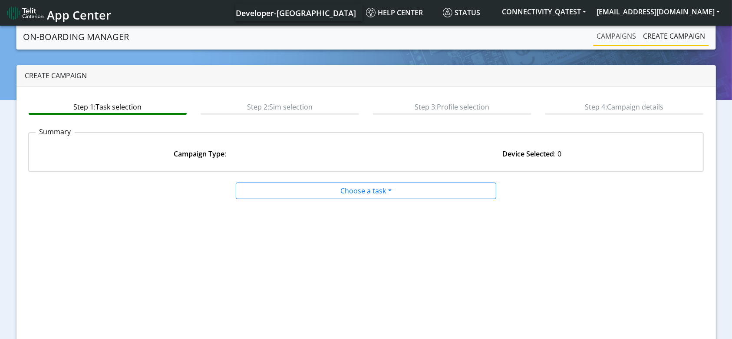
click at [629, 36] on link "Campaigns" at bounding box center [617, 35] width 46 height 17
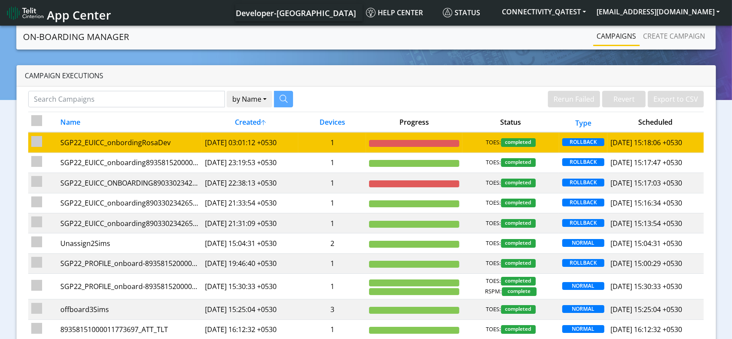
click at [311, 134] on td "1" at bounding box center [332, 142] width 68 height 20
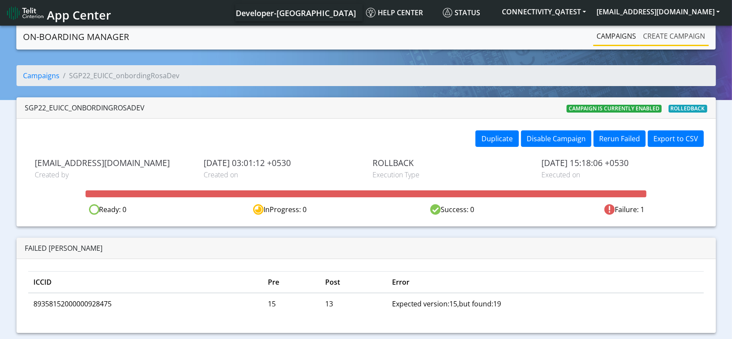
click at [688, 38] on link "Create campaign" at bounding box center [674, 35] width 69 height 17
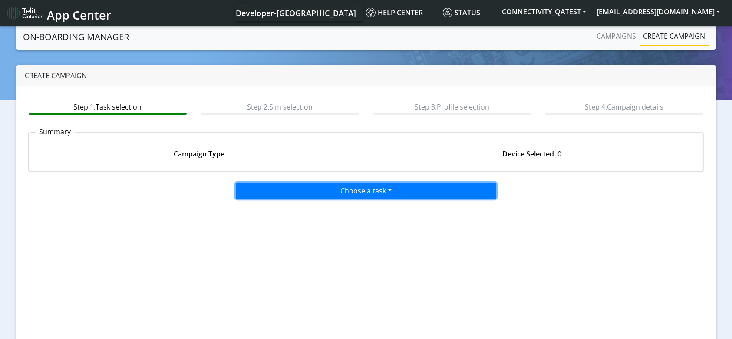
click at [381, 195] on button "Choose a task" at bounding box center [366, 190] width 261 height 17
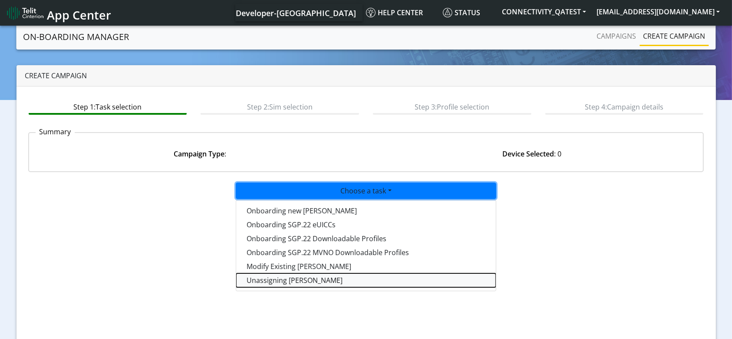
click at [279, 281] on taskunassign-dropdown "Unassigning [PERSON_NAME]" at bounding box center [366, 280] width 260 height 14
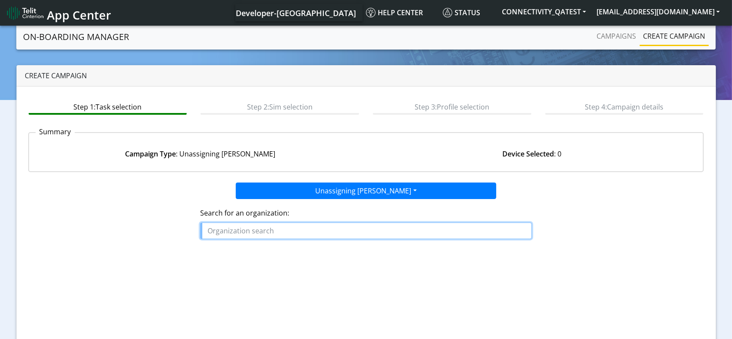
click at [265, 231] on input "text" at bounding box center [365, 230] width 331 height 17
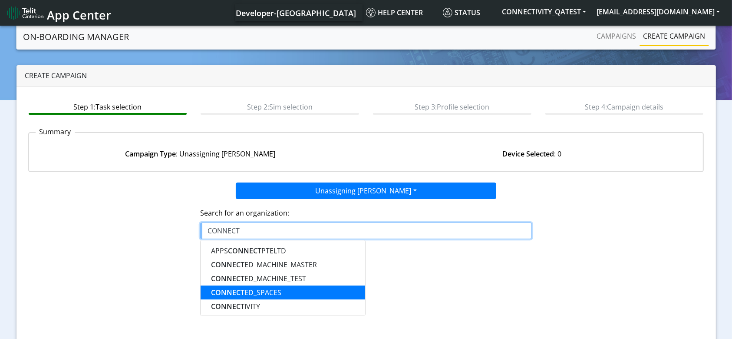
scroll to position [58, 0]
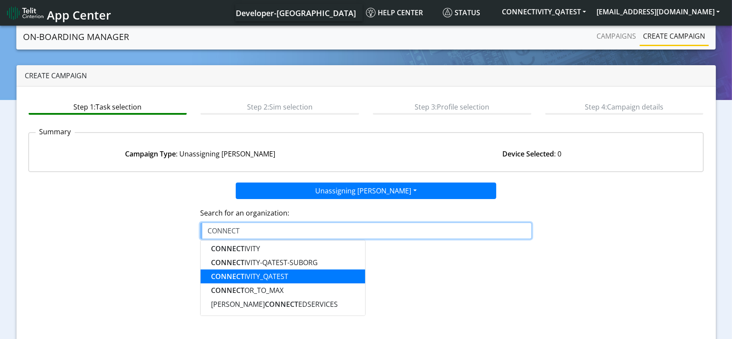
click at [274, 276] on ngb-highlight "CONNECT IVITY_QATEST" at bounding box center [249, 276] width 77 height 10
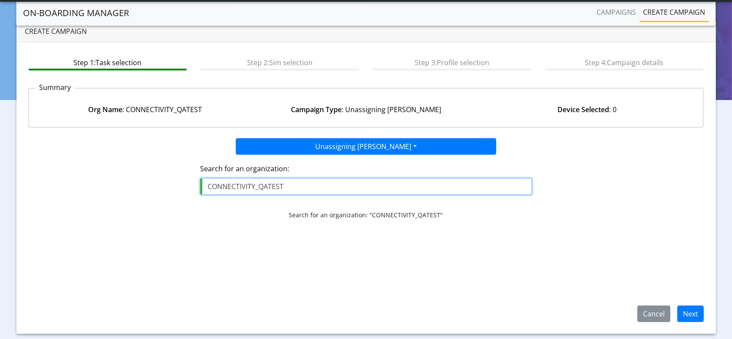
scroll to position [42, 0]
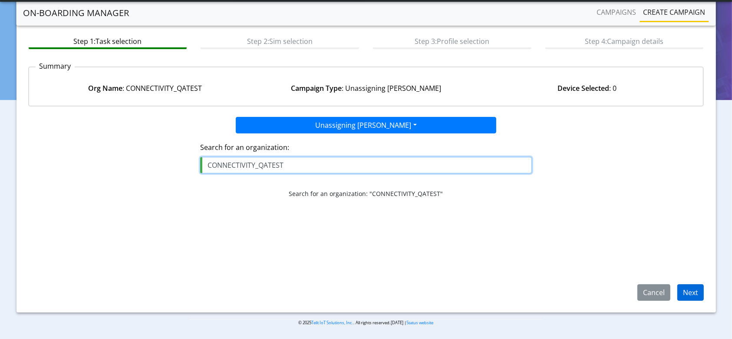
type input "CONNECTIVITY_QATEST"
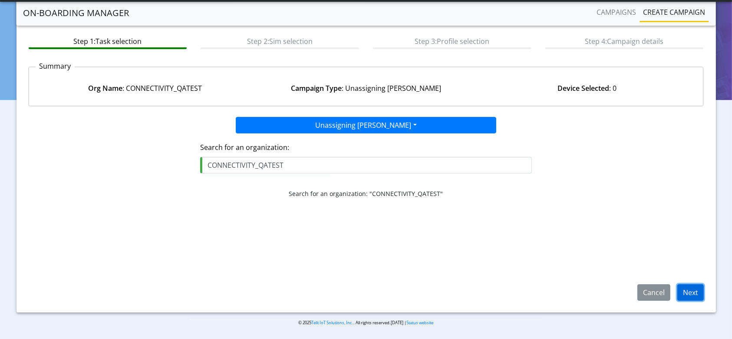
click at [694, 291] on button "Next" at bounding box center [691, 292] width 26 height 17
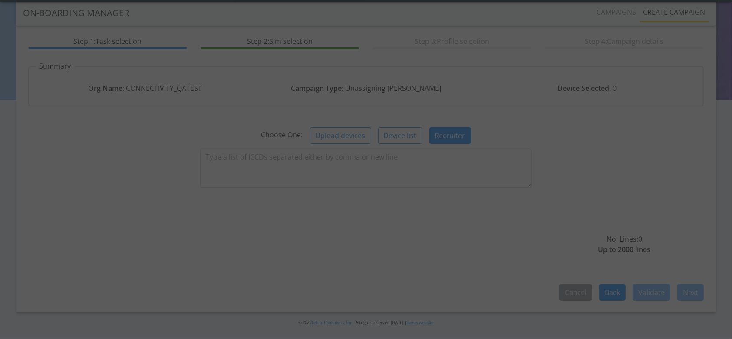
click at [375, 166] on div at bounding box center [366, 170] width 42 height 42
click at [385, 158] on div at bounding box center [366, 170] width 42 height 42
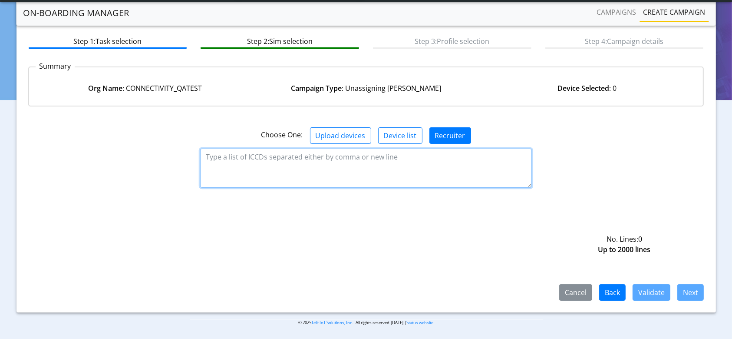
click at [331, 149] on textarea at bounding box center [365, 168] width 331 height 39
paste textarea "89358152000000928517"
paste textarea "89358152000000928475"
type textarea "89358152000000928517 89358152000000928475"
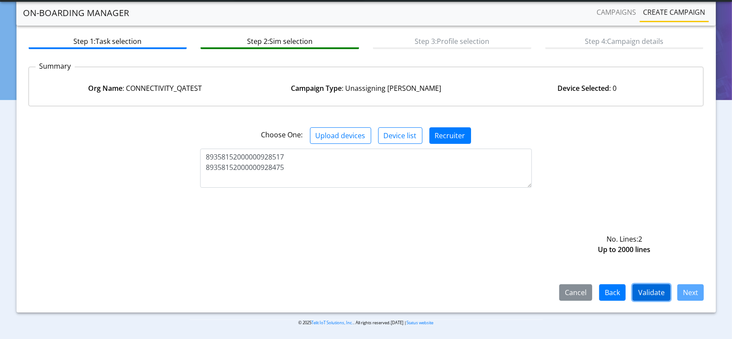
click at [643, 298] on button "Validate" at bounding box center [652, 292] width 38 height 17
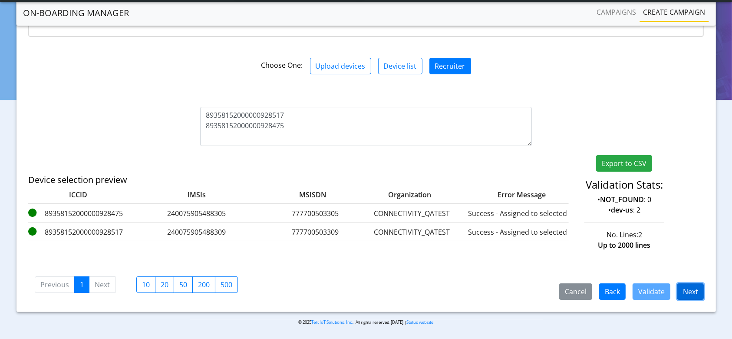
click at [682, 292] on button "Next" at bounding box center [691, 291] width 26 height 17
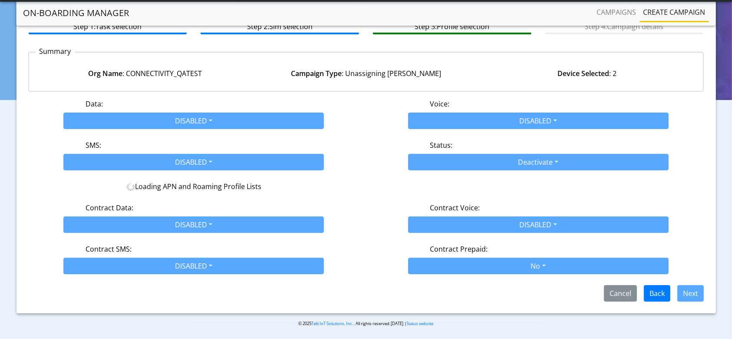
scroll to position [76, 0]
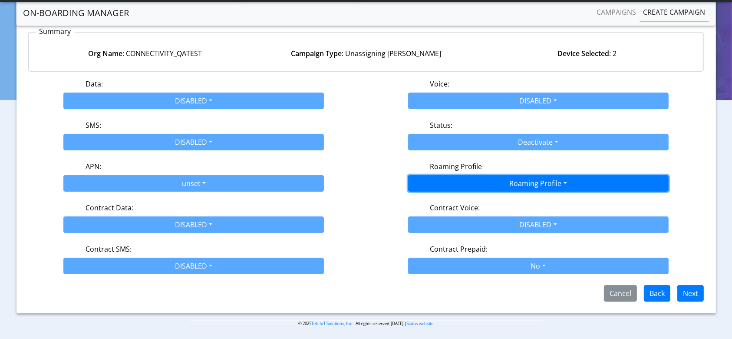
click at [515, 189] on button "Roaming Profile" at bounding box center [538, 183] width 261 height 17
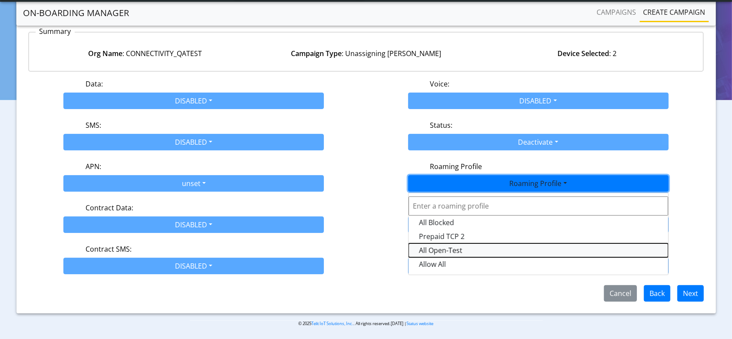
click at [460, 247] on Profile-dropdown "All Open-Test" at bounding box center [539, 250] width 260 height 14
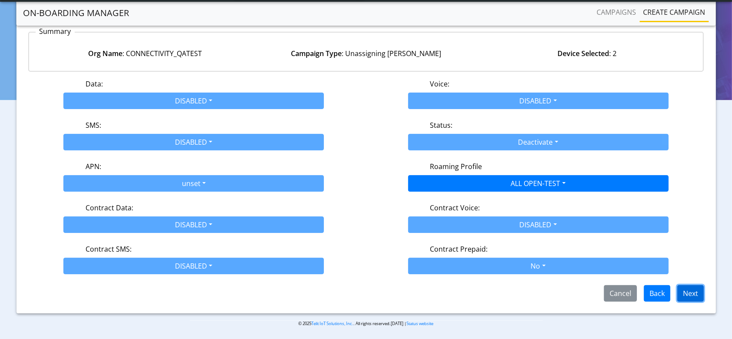
click at [700, 294] on button "Next" at bounding box center [691, 293] width 26 height 17
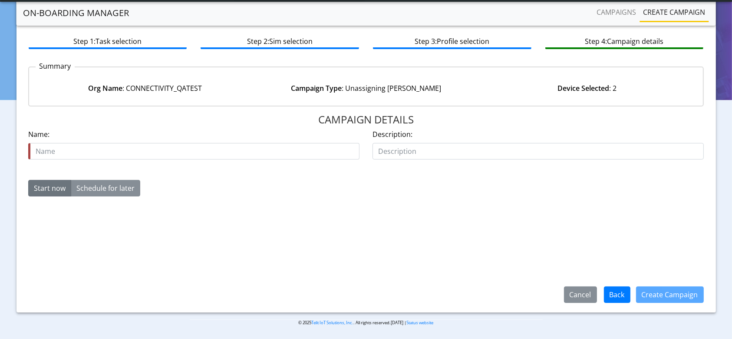
drag, startPoint x: 232, startPoint y: 134, endPoint x: 218, endPoint y: 144, distance: 17.1
click at [230, 134] on div "Name is required Name:" at bounding box center [193, 144] width 331 height 30
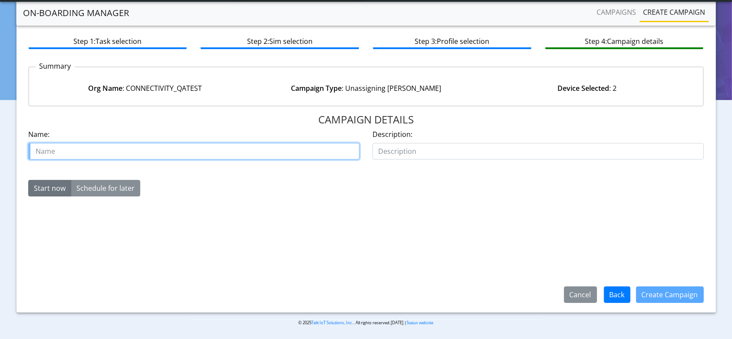
click at [216, 145] on input "text" at bounding box center [193, 151] width 331 height 17
type input "unassign2EID"
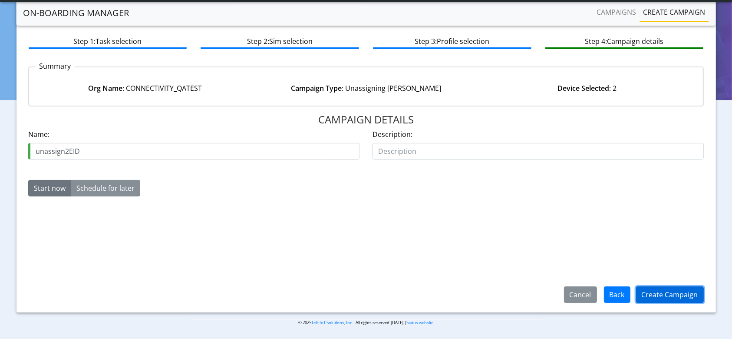
click at [662, 295] on button "Create Campaign" at bounding box center [670, 294] width 68 height 17
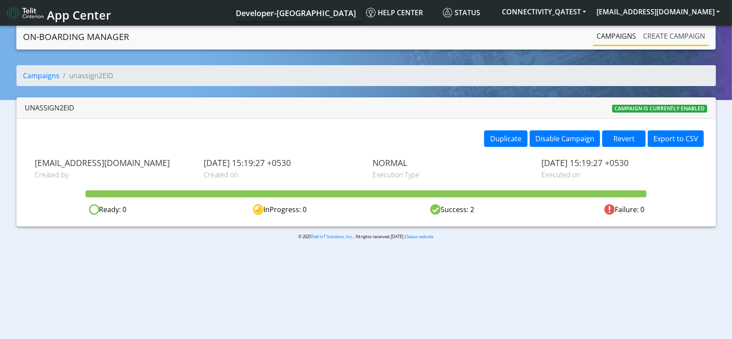
click at [668, 33] on link "Create campaign" at bounding box center [674, 35] width 69 height 17
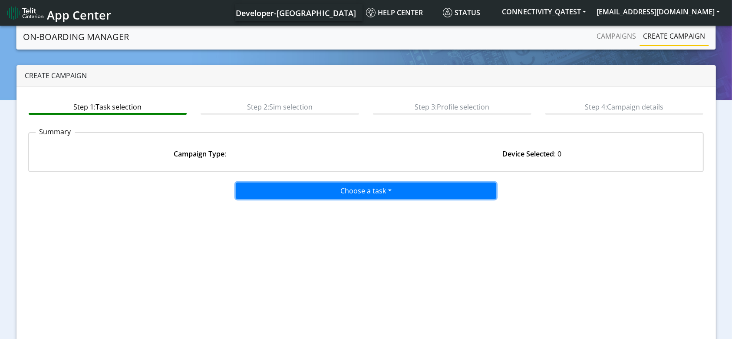
click at [348, 189] on button "Choose a task" at bounding box center [366, 190] width 261 height 17
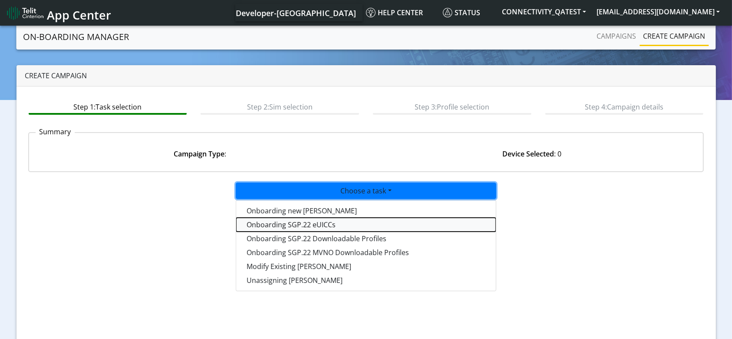
click at [326, 225] on tasksgp22eUICC-dropdown "Onboarding SGP.22 eUICCs" at bounding box center [366, 225] width 260 height 14
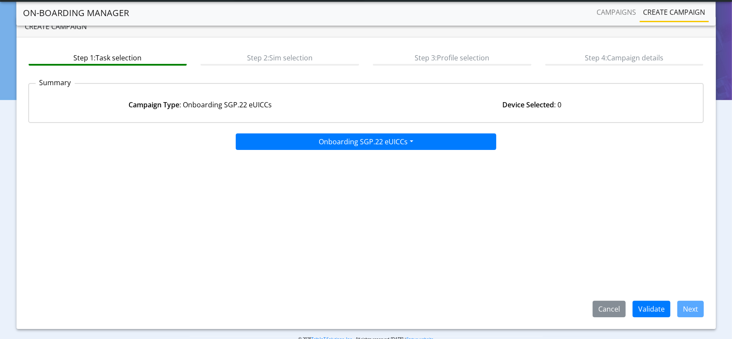
scroll to position [42, 0]
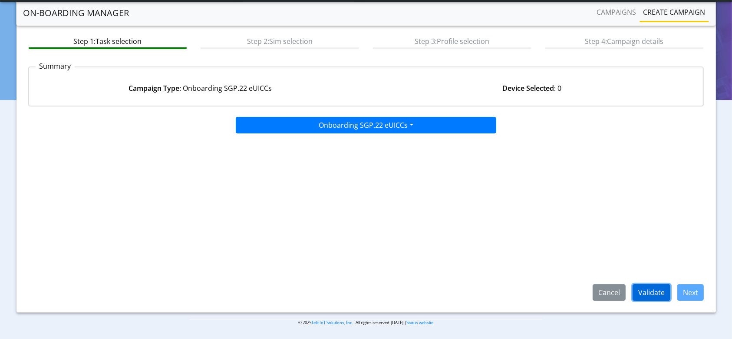
click at [659, 292] on button "Validate" at bounding box center [652, 292] width 38 height 17
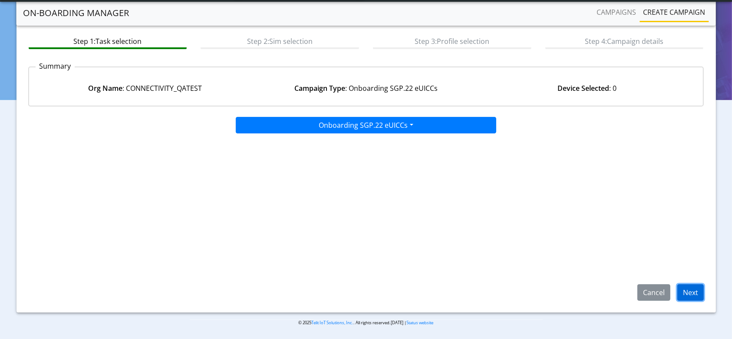
click at [704, 297] on button "Next" at bounding box center [691, 292] width 26 height 17
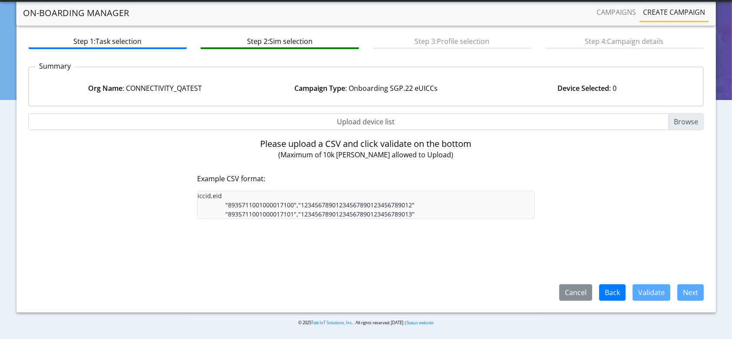
click at [369, 126] on input "Upload device list" at bounding box center [366, 121] width 676 height 17
type input "C:\fakepath\ICCID_EID_Dev_LiveSim_28491_12927.csv"
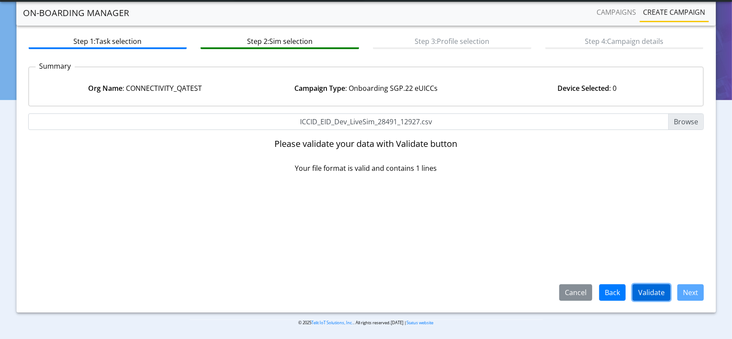
click at [654, 286] on button "Validate" at bounding box center [652, 292] width 38 height 17
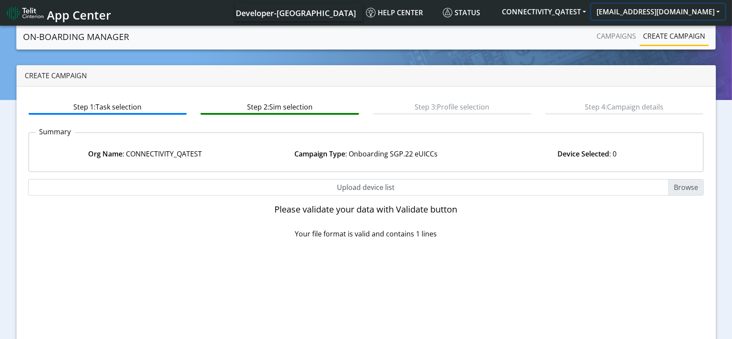
click at [665, 17] on button "[EMAIL_ADDRESS][DOMAIN_NAME]" at bounding box center [659, 12] width 134 height 16
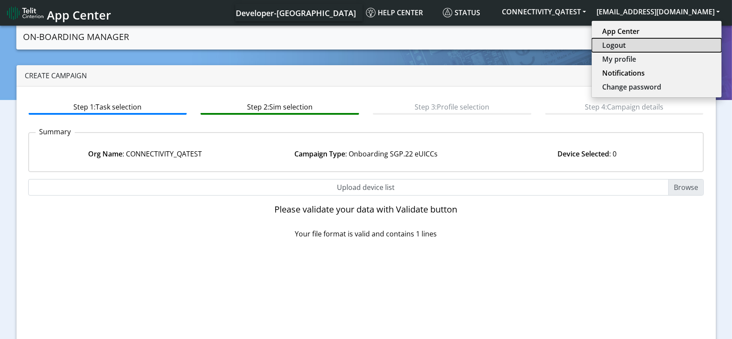
drag, startPoint x: 658, startPoint y: 45, endPoint x: 596, endPoint y: 50, distance: 62.8
click at [658, 45] on button "Logout" at bounding box center [657, 45] width 130 height 14
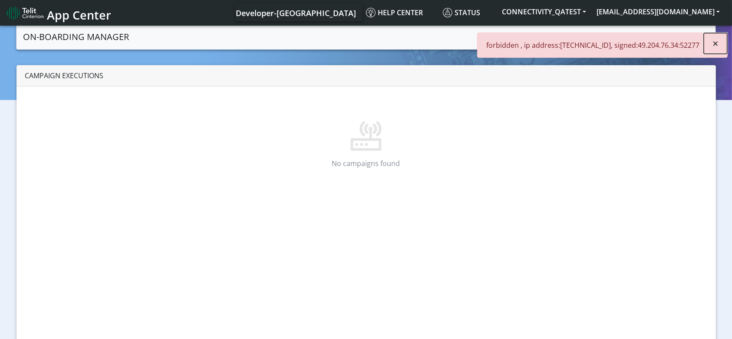
click at [721, 46] on button "×" at bounding box center [715, 43] width 23 height 21
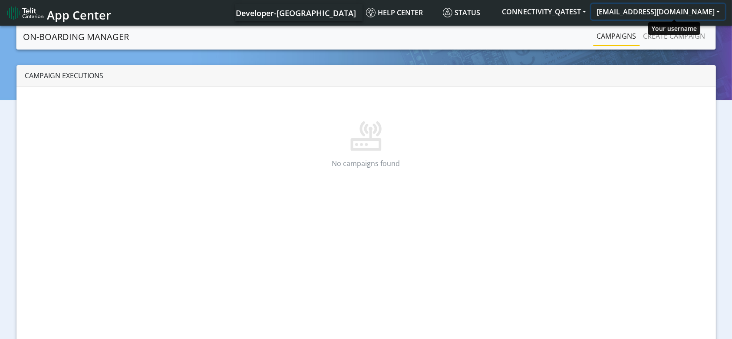
click at [687, 12] on button "[EMAIL_ADDRESS][DOMAIN_NAME]" at bounding box center [659, 12] width 134 height 16
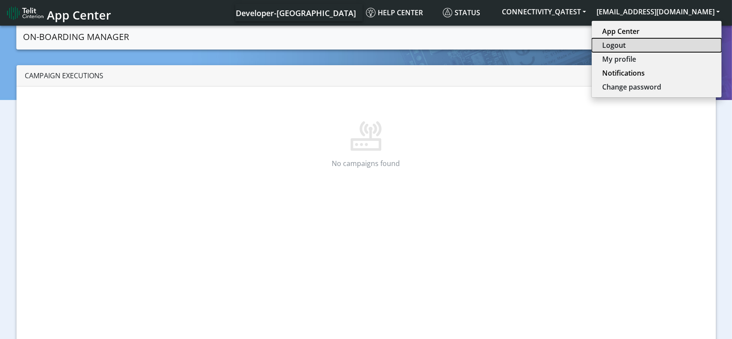
click at [650, 43] on button "Logout" at bounding box center [657, 45] width 130 height 14
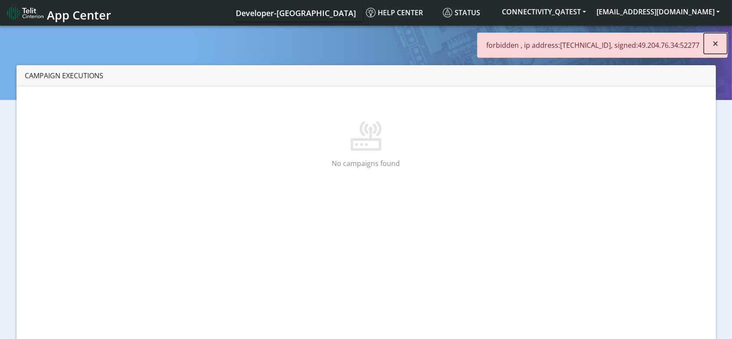
click at [708, 44] on button "×" at bounding box center [715, 43] width 23 height 21
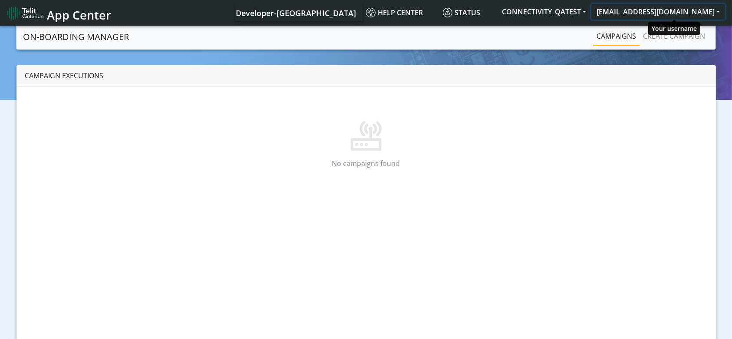
click at [695, 15] on button "[EMAIL_ADDRESS][DOMAIN_NAME]" at bounding box center [659, 12] width 134 height 16
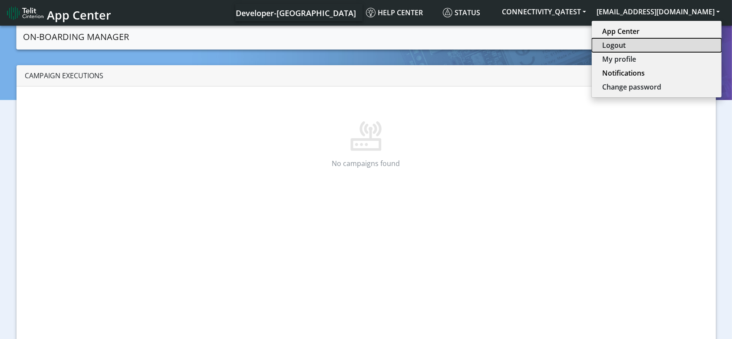
click at [646, 45] on button "Logout" at bounding box center [657, 45] width 130 height 14
